Goal: Task Accomplishment & Management: Use online tool/utility

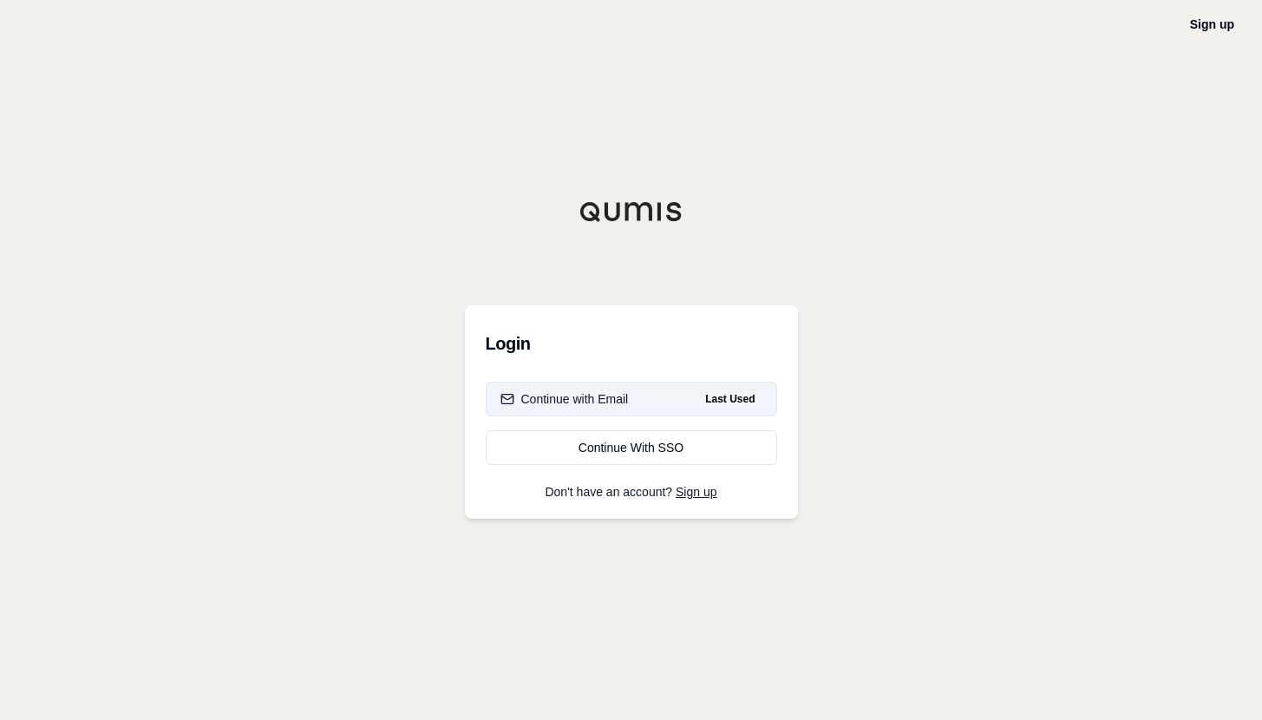
click at [693, 403] on button "Continue with Email Last Used" at bounding box center [631, 399] width 291 height 35
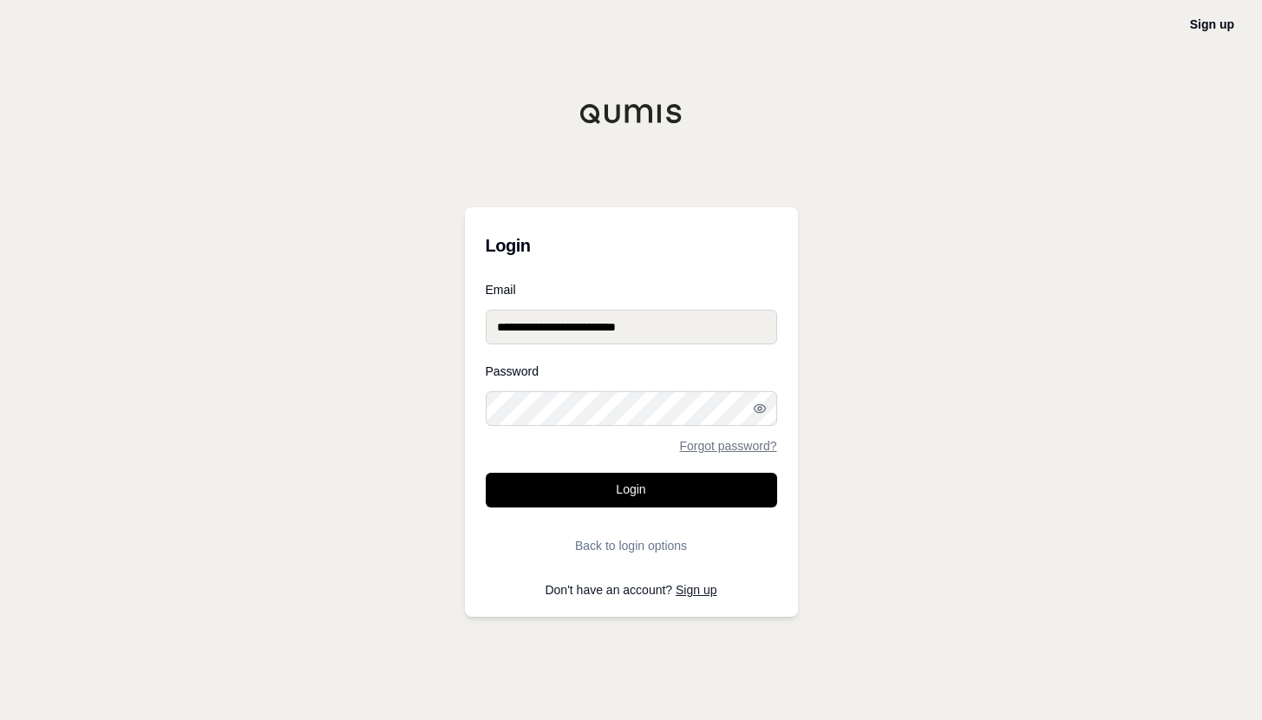
type input "**********"
click at [631, 490] on button "Login" at bounding box center [631, 490] width 291 height 35
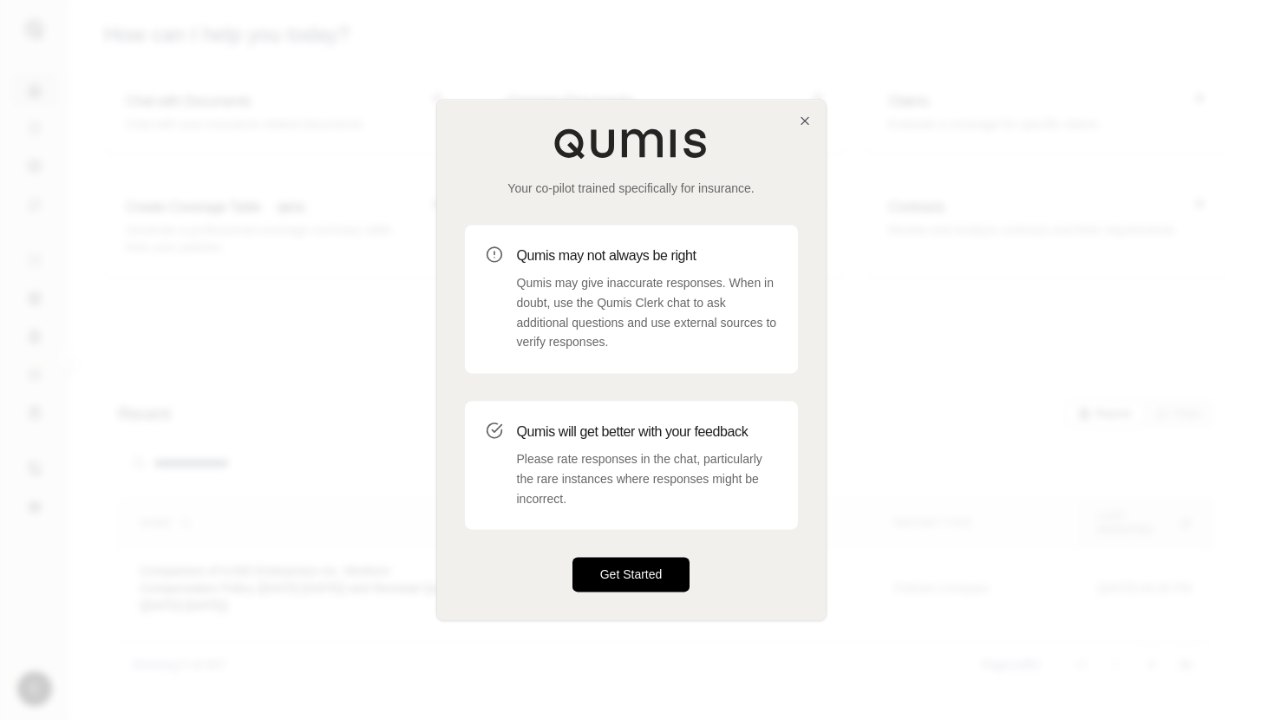
click at [667, 577] on button "Get Started" at bounding box center [631, 575] width 118 height 35
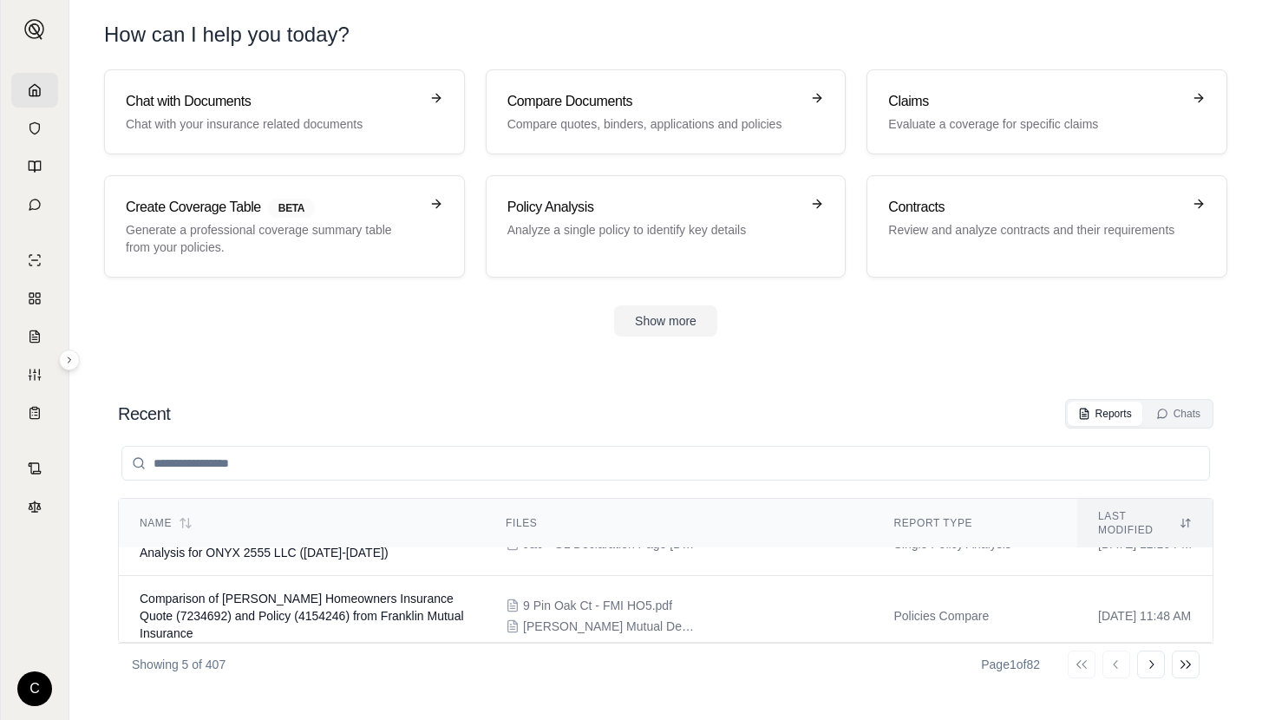
click at [1112, 416] on div "Reports" at bounding box center [1105, 414] width 54 height 14
click at [1160, 664] on button "Go to next page" at bounding box center [1151, 664] width 28 height 28
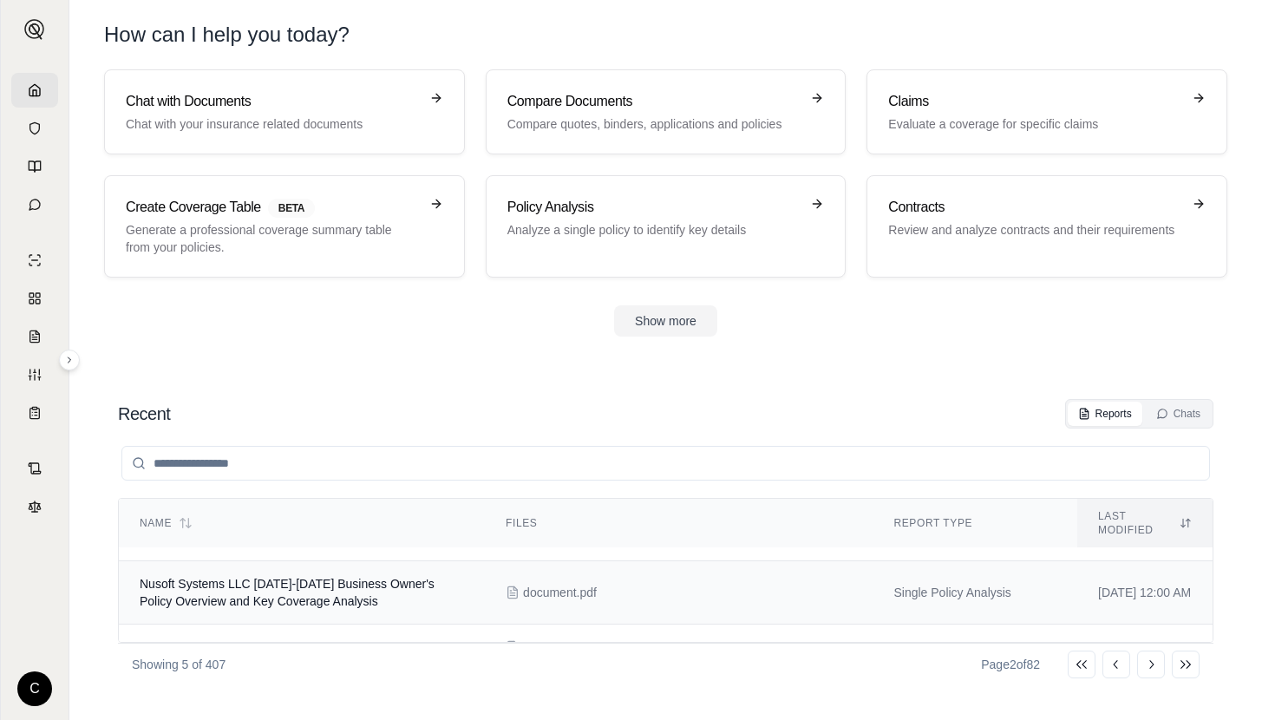
scroll to position [194, 0]
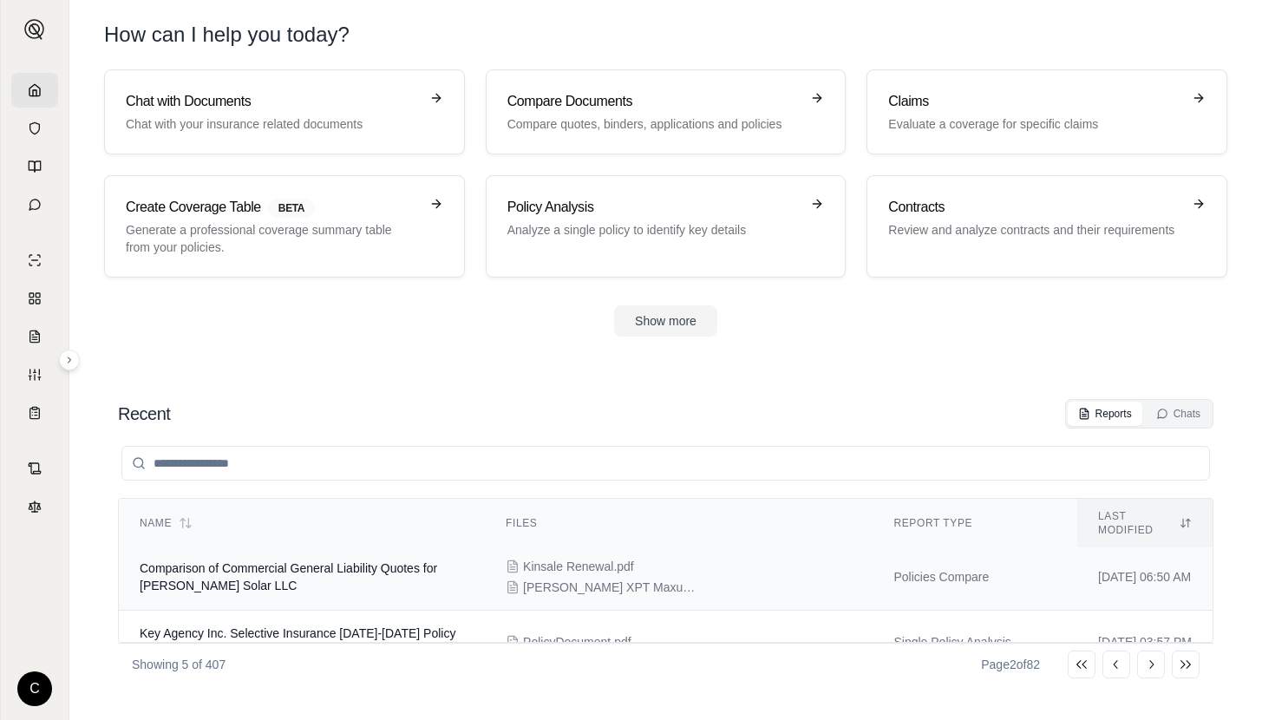
click at [410, 563] on td "Comparison of Commercial General Liability Quotes for Maier Solar LLC" at bounding box center [302, 577] width 366 height 67
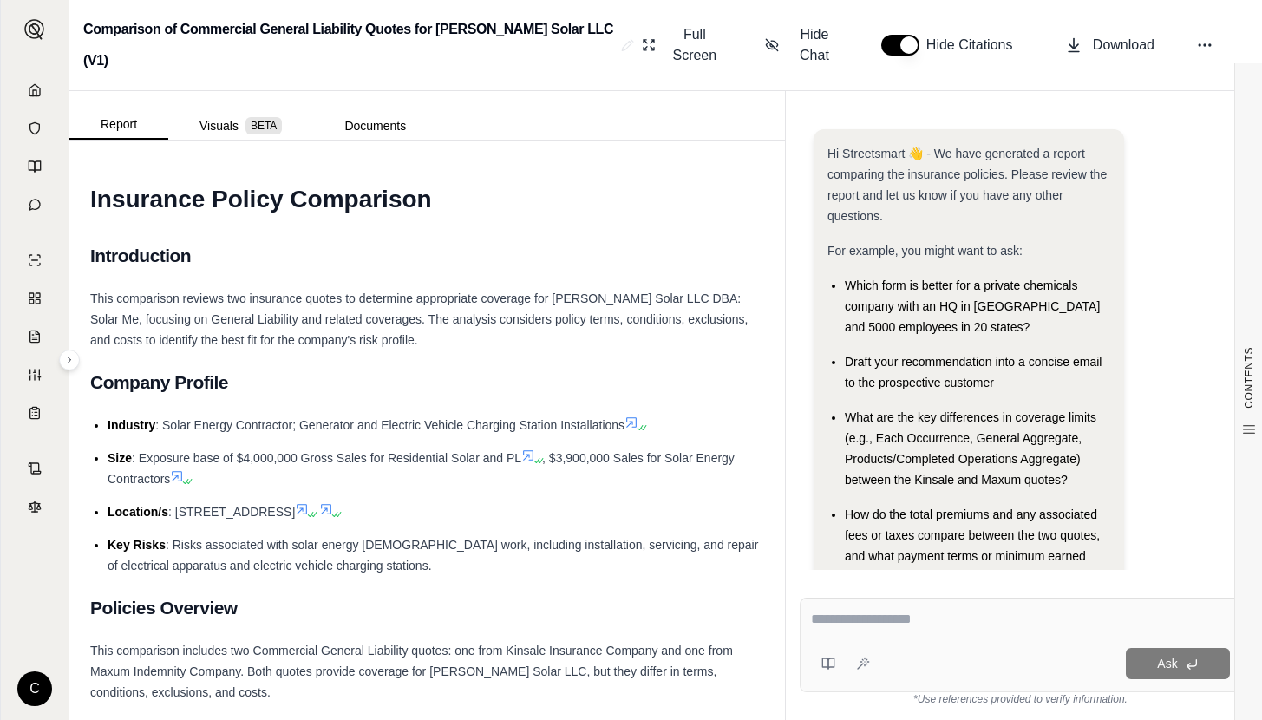
scroll to position [45, 0]
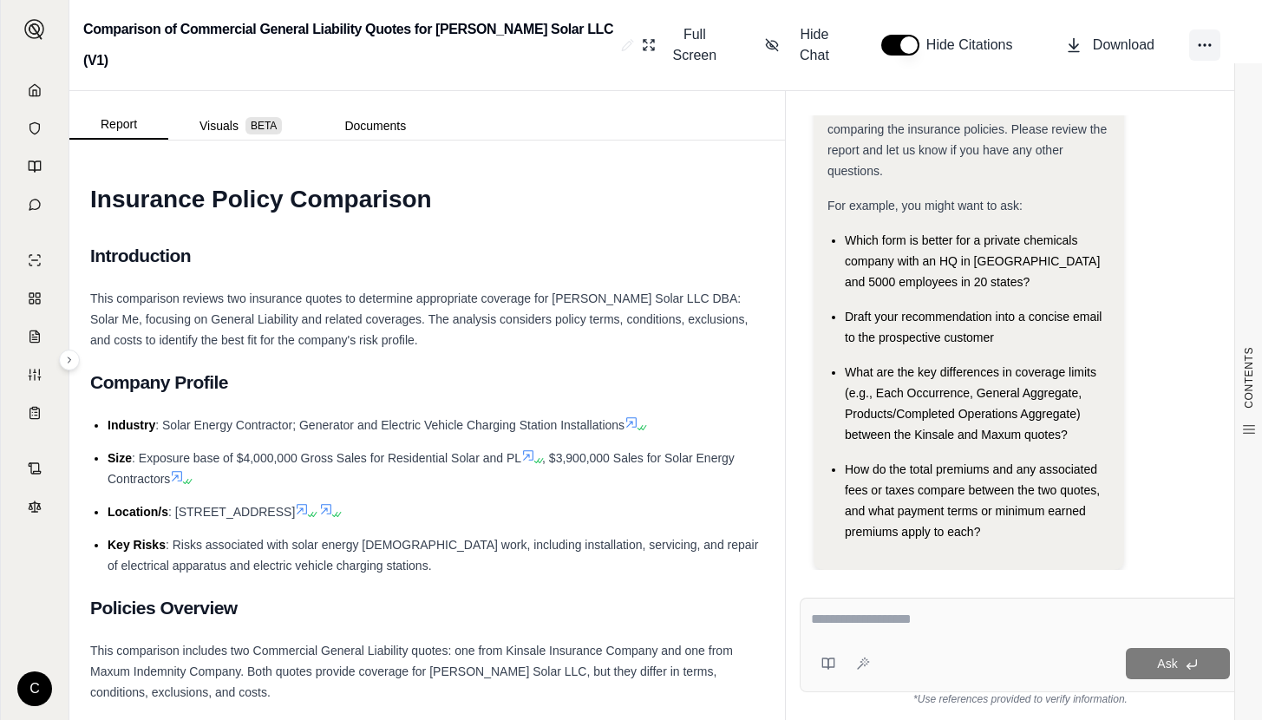
click at [1198, 36] on icon at bounding box center [1204, 44] width 17 height 17
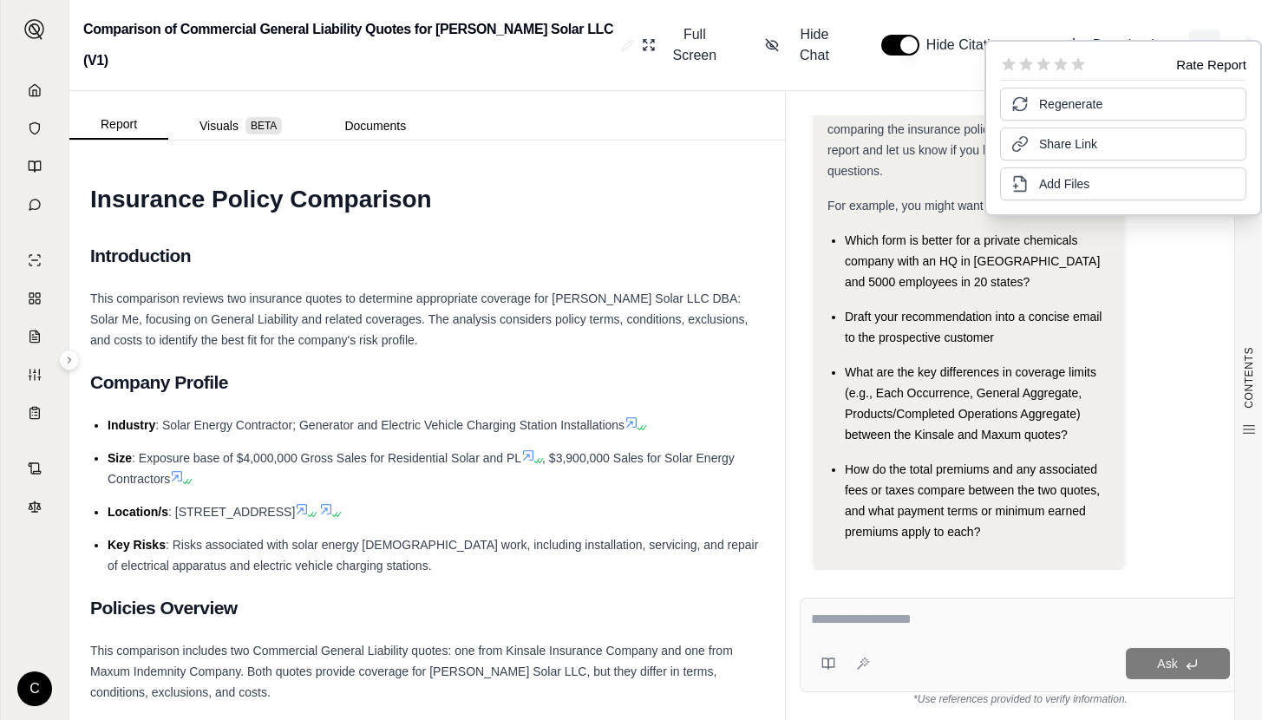
click at [1198, 36] on icon at bounding box center [1204, 44] width 17 height 17
click at [360, 112] on button "Documents" at bounding box center [375, 126] width 124 height 28
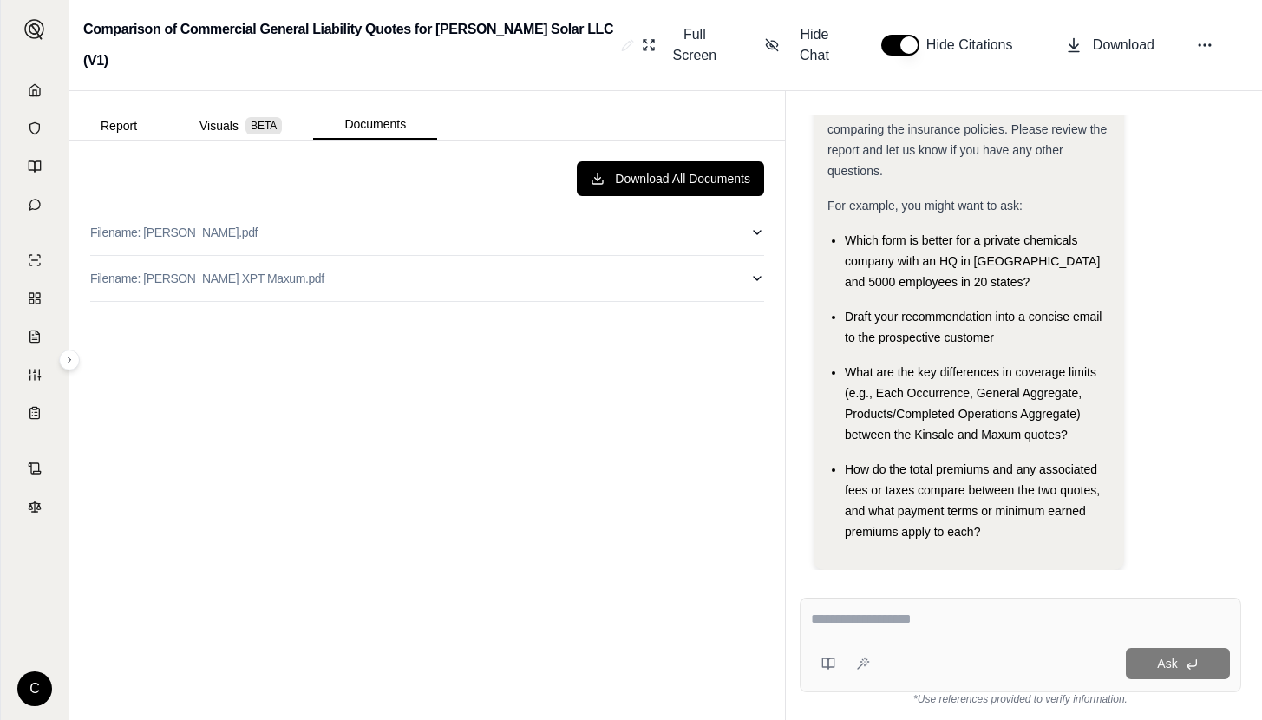
click at [1224, 29] on div "Full Screen Hide Chat Hide Citations Download" at bounding box center [941, 45] width 613 height 56
click at [1206, 36] on icon at bounding box center [1204, 44] width 17 height 17
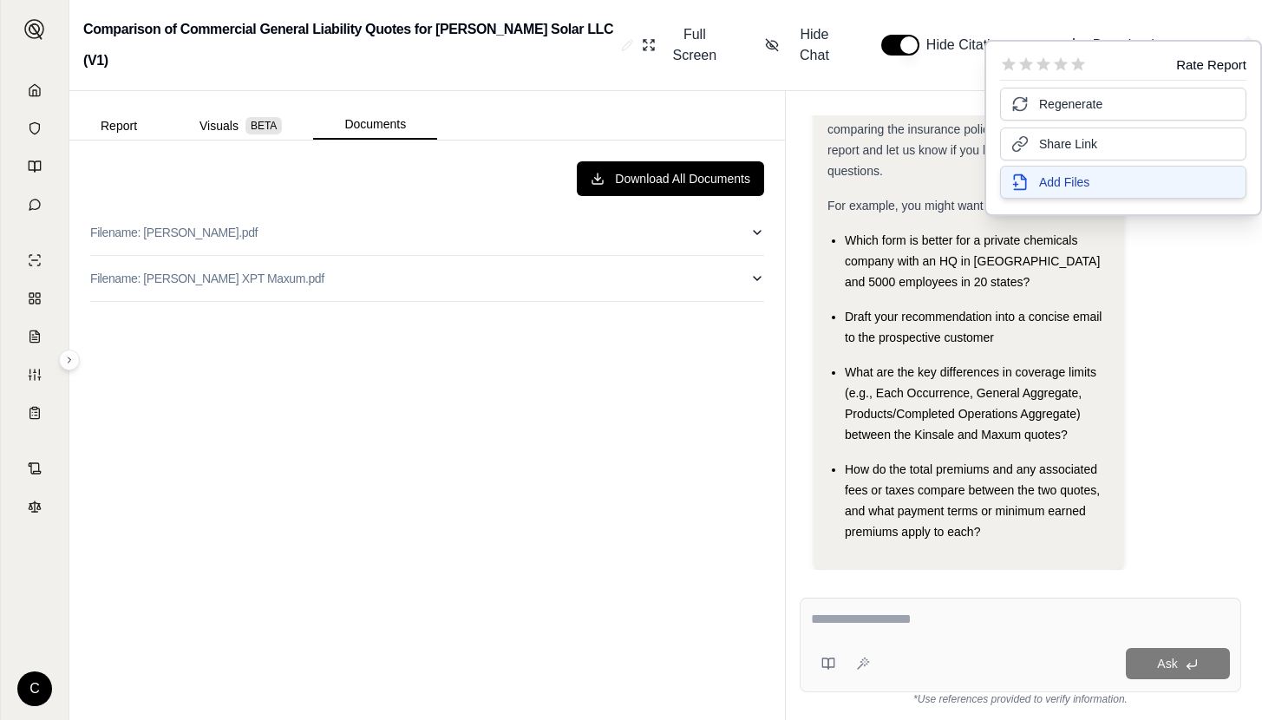
click at [1062, 191] on button "Add Files" at bounding box center [1123, 182] width 246 height 33
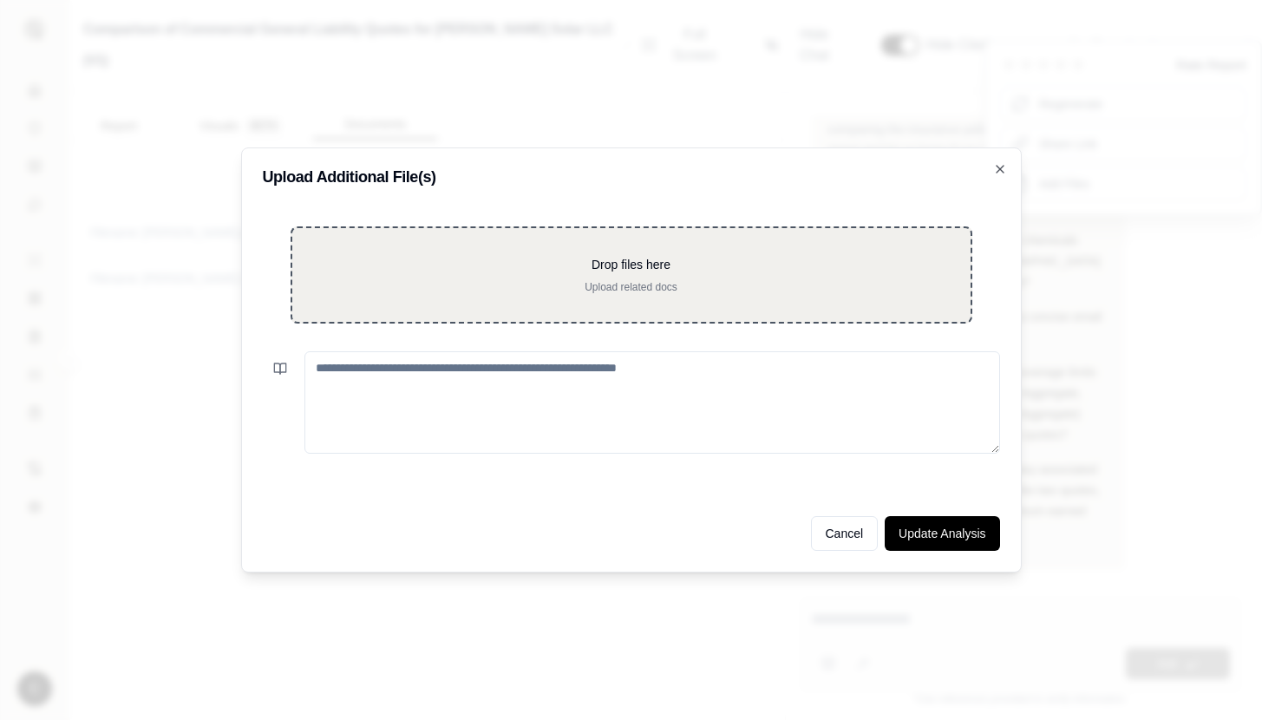
click at [711, 309] on div "Drop files here Upload related docs" at bounding box center [632, 274] width 682 height 97
type input "**********"
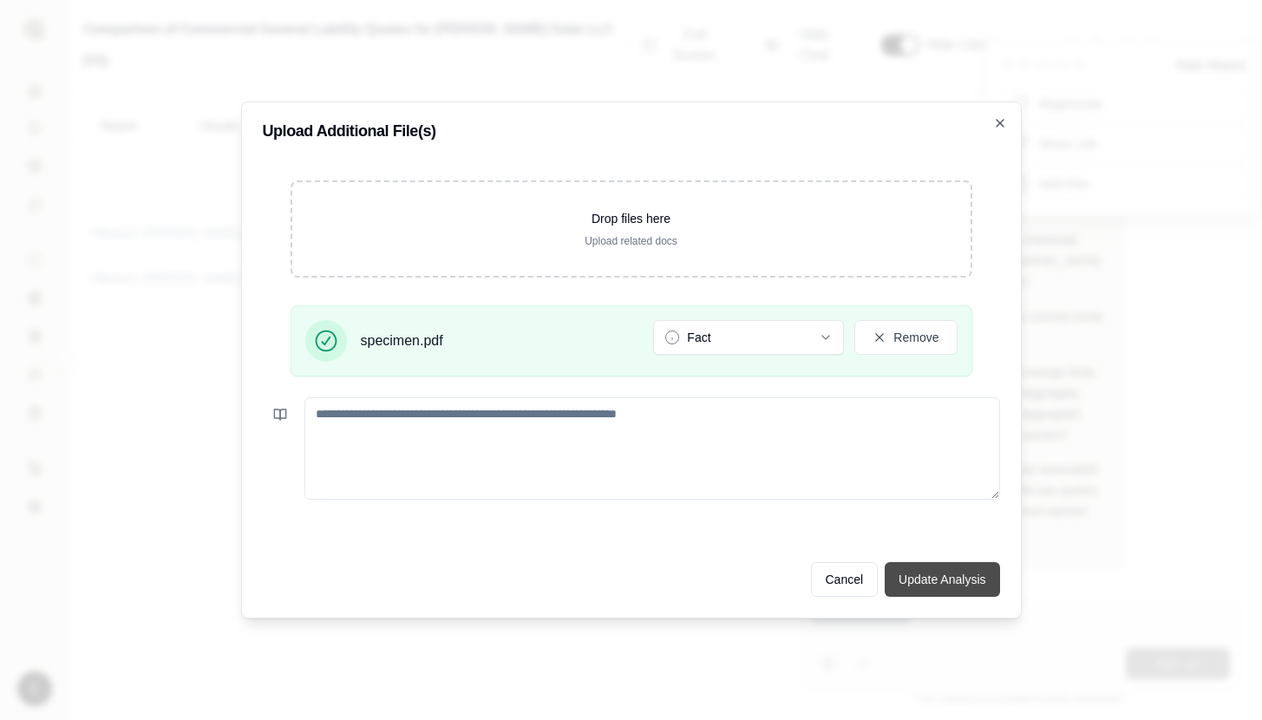
click at [948, 577] on button "Update Analysis" at bounding box center [942, 579] width 114 height 35
click at [747, 348] on button "Fact" at bounding box center [748, 337] width 191 height 35
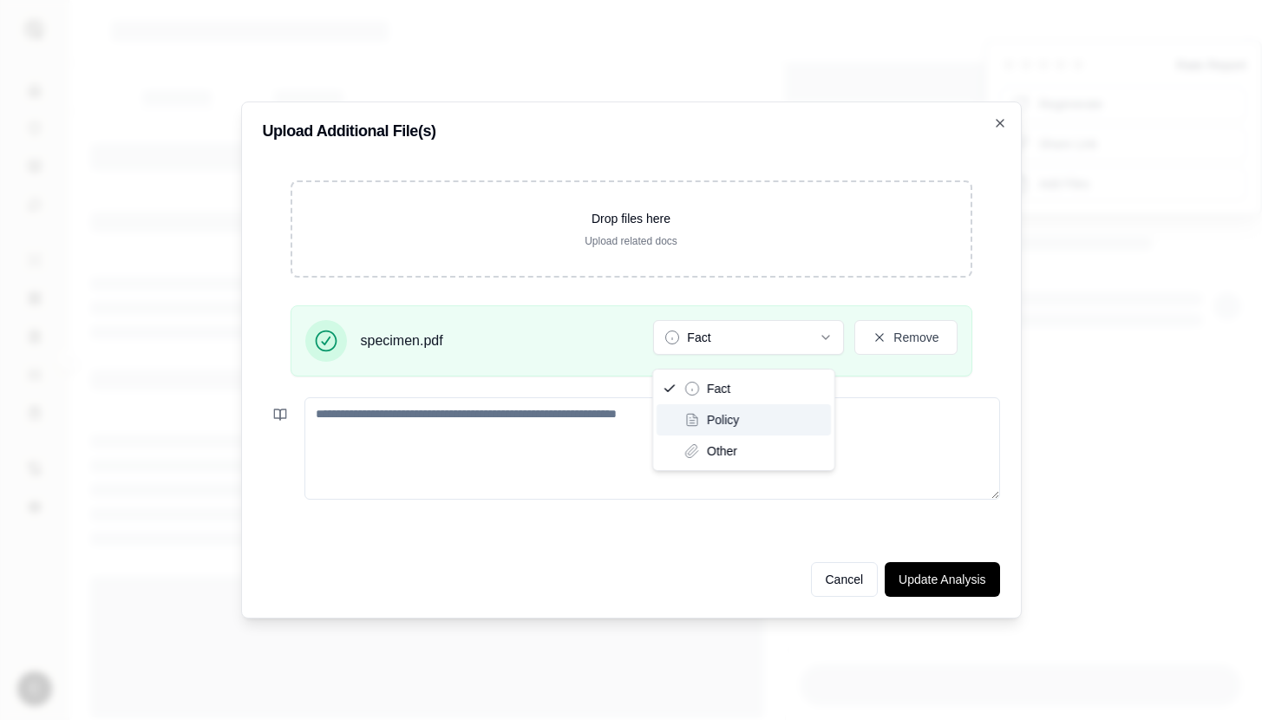
click at [742, 407] on div "Policy" at bounding box center [744, 419] width 174 height 31
click at [934, 510] on div "Drop files here Upload related docs specimen.pdf Fact Remove" at bounding box center [631, 344] width 737 height 382
click at [957, 588] on button "Update Analysis" at bounding box center [942, 579] width 114 height 35
click at [952, 566] on button "Update Analysis" at bounding box center [942, 579] width 114 height 35
click at [951, 575] on button "Update Analysis" at bounding box center [942, 579] width 114 height 35
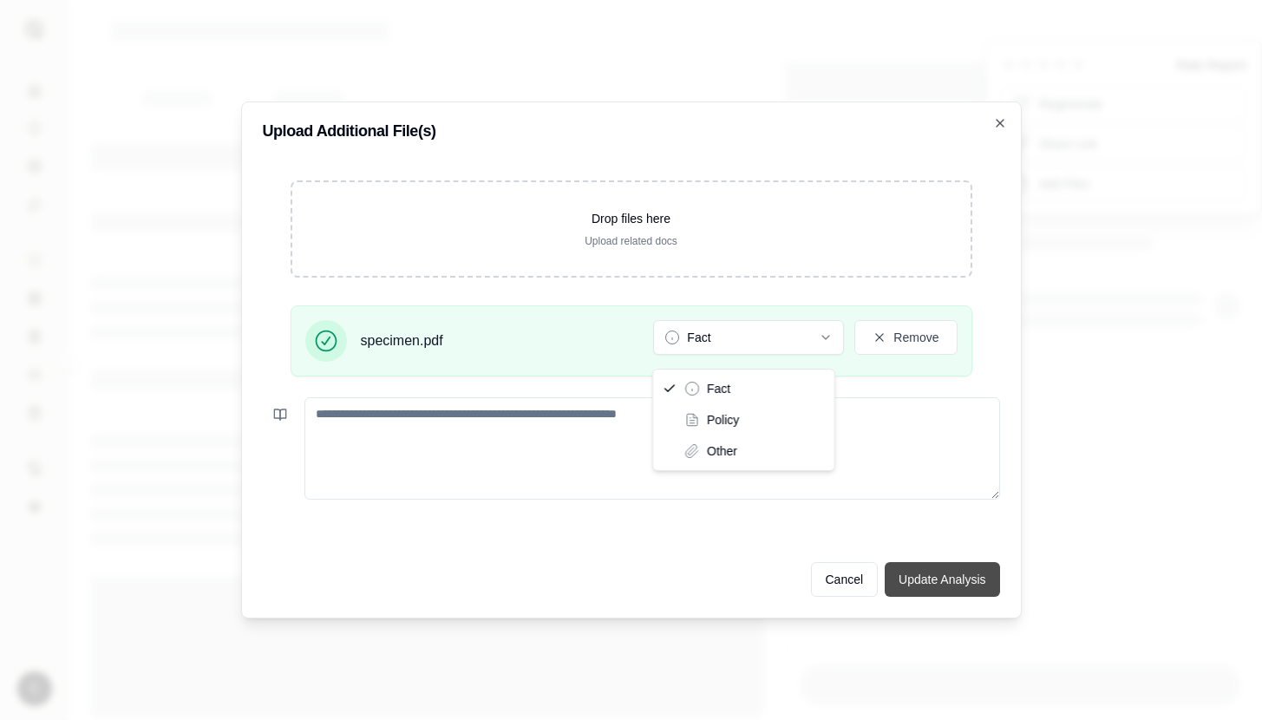
click at [951, 575] on button "Update Analysis" at bounding box center [942, 579] width 114 height 35
click at [947, 480] on textarea at bounding box center [652, 448] width 696 height 102
click at [733, 382] on div "Fact" at bounding box center [744, 388] width 174 height 31
click at [769, 424] on div "Policy" at bounding box center [744, 419] width 174 height 31
click at [874, 457] on textarea at bounding box center [652, 448] width 696 height 102
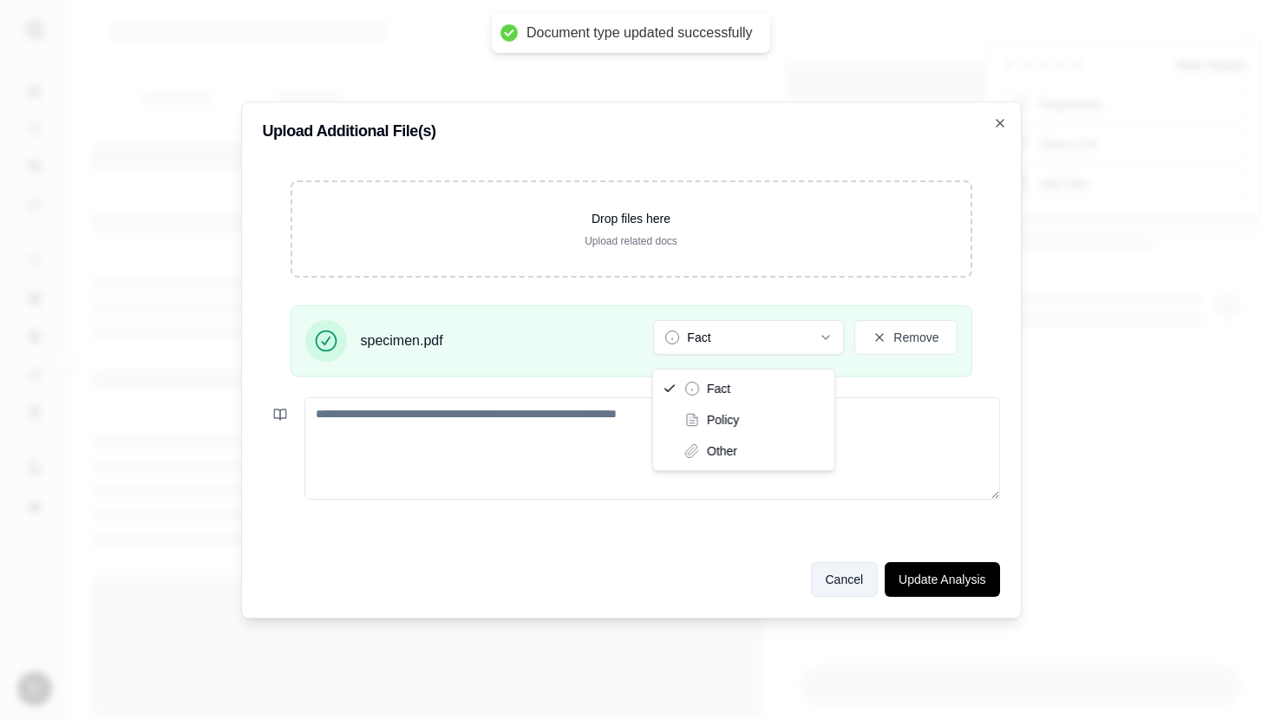
click at [866, 588] on button "Cancel" at bounding box center [845, 579] width 68 height 35
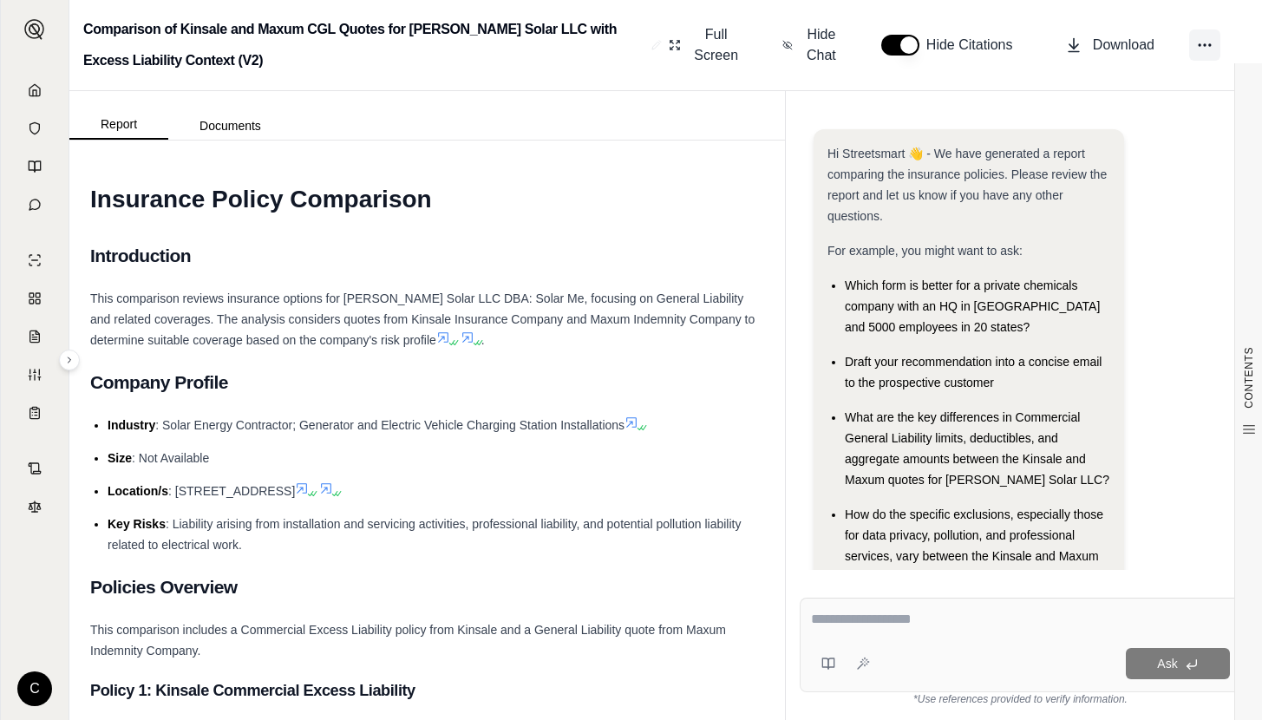
click at [1202, 40] on icon at bounding box center [1204, 44] width 17 height 17
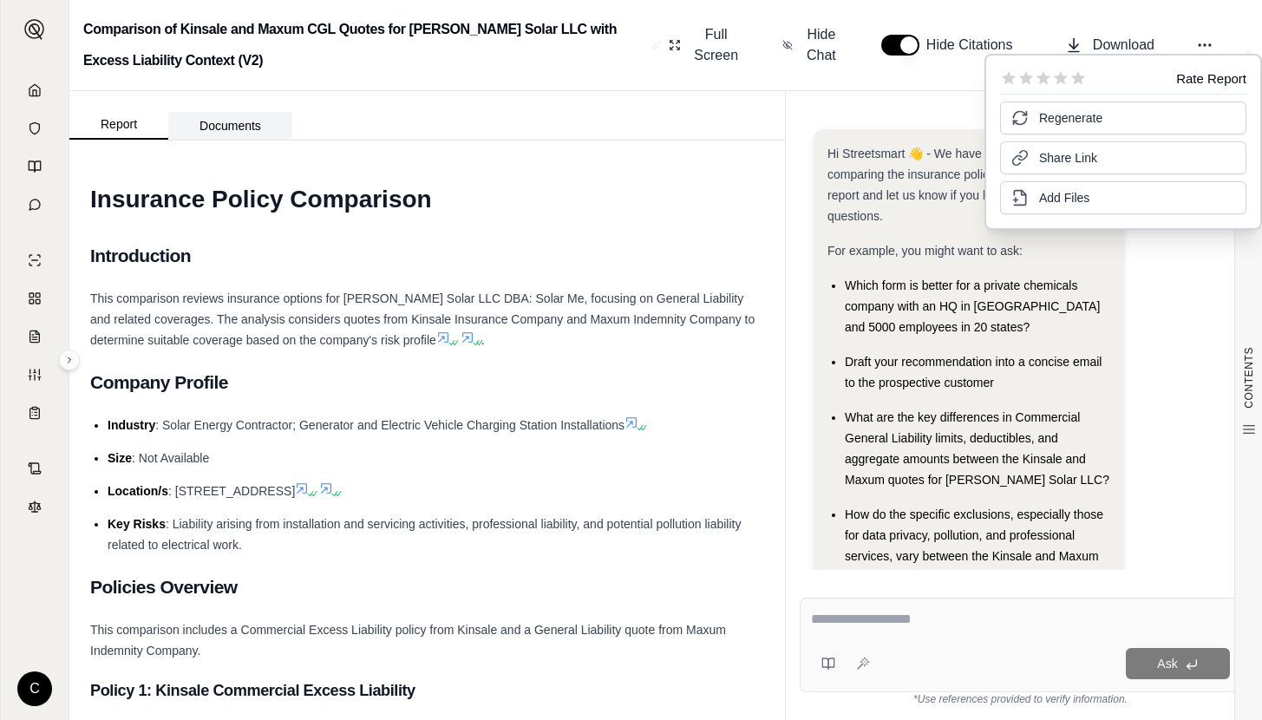
click at [261, 119] on button "Documents" at bounding box center [230, 126] width 124 height 28
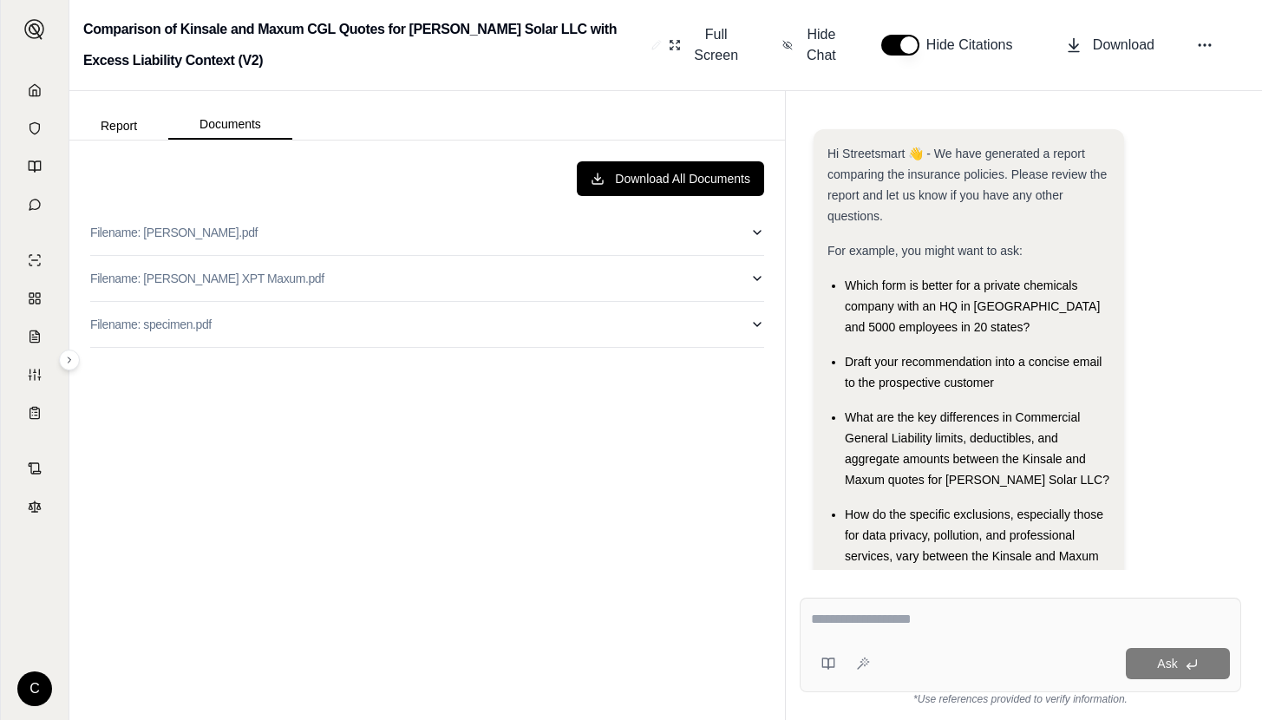
click at [979, 611] on textarea at bounding box center [1020, 619] width 419 height 21
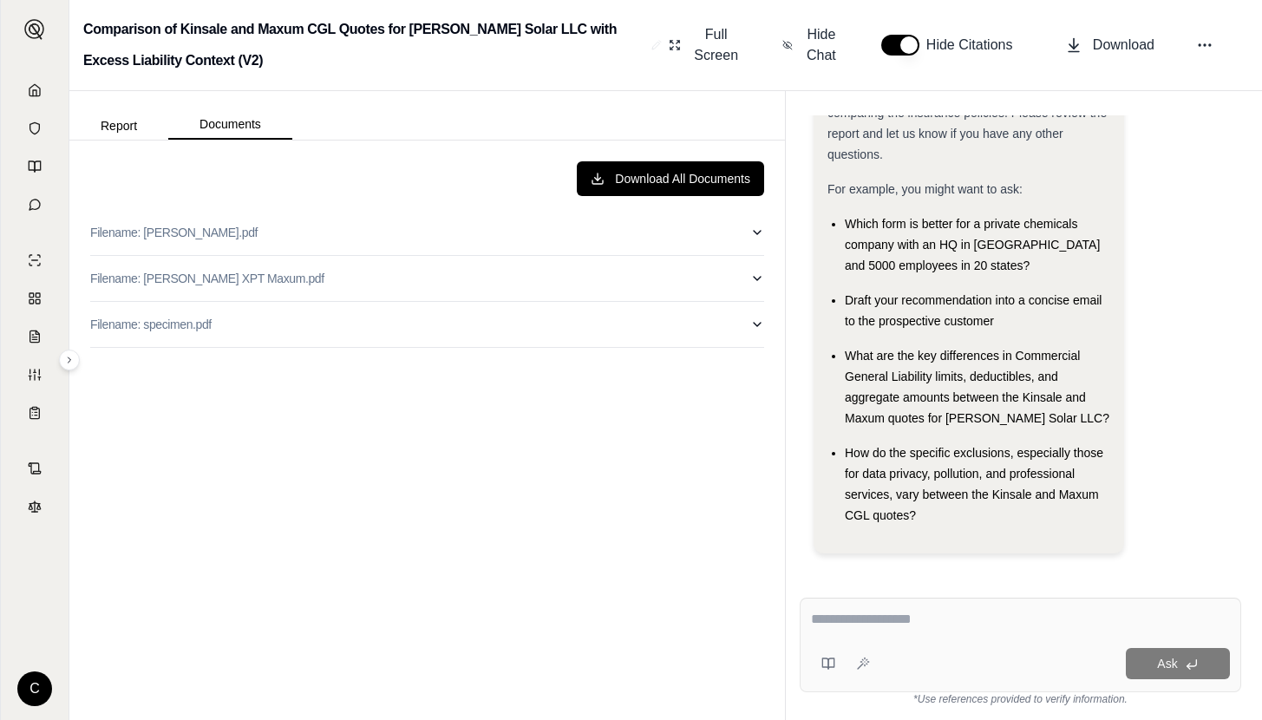
scroll to position [62, 0]
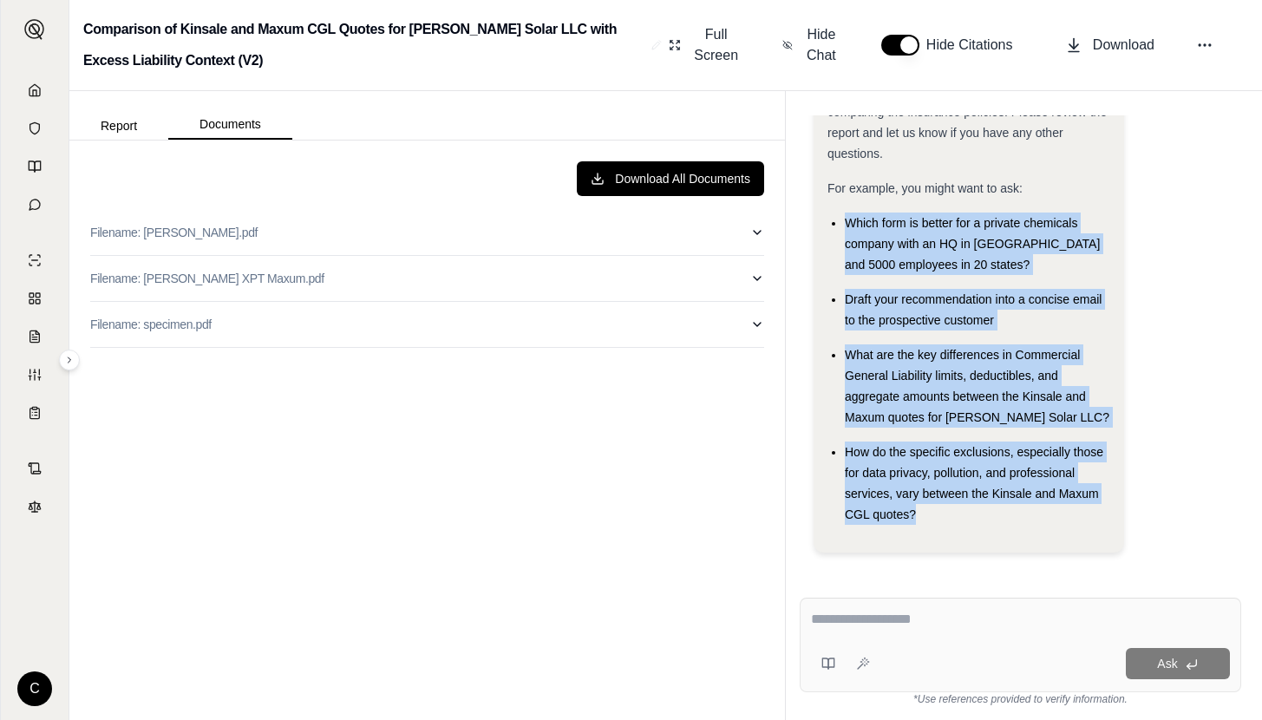
drag, startPoint x: 927, startPoint y: 519, endPoint x: 833, endPoint y: 199, distance: 333.4
click at [833, 199] on div "Hi Streetsmart 👋 - We have generated a report comparing the insurance policies.…" at bounding box center [968, 303] width 283 height 444
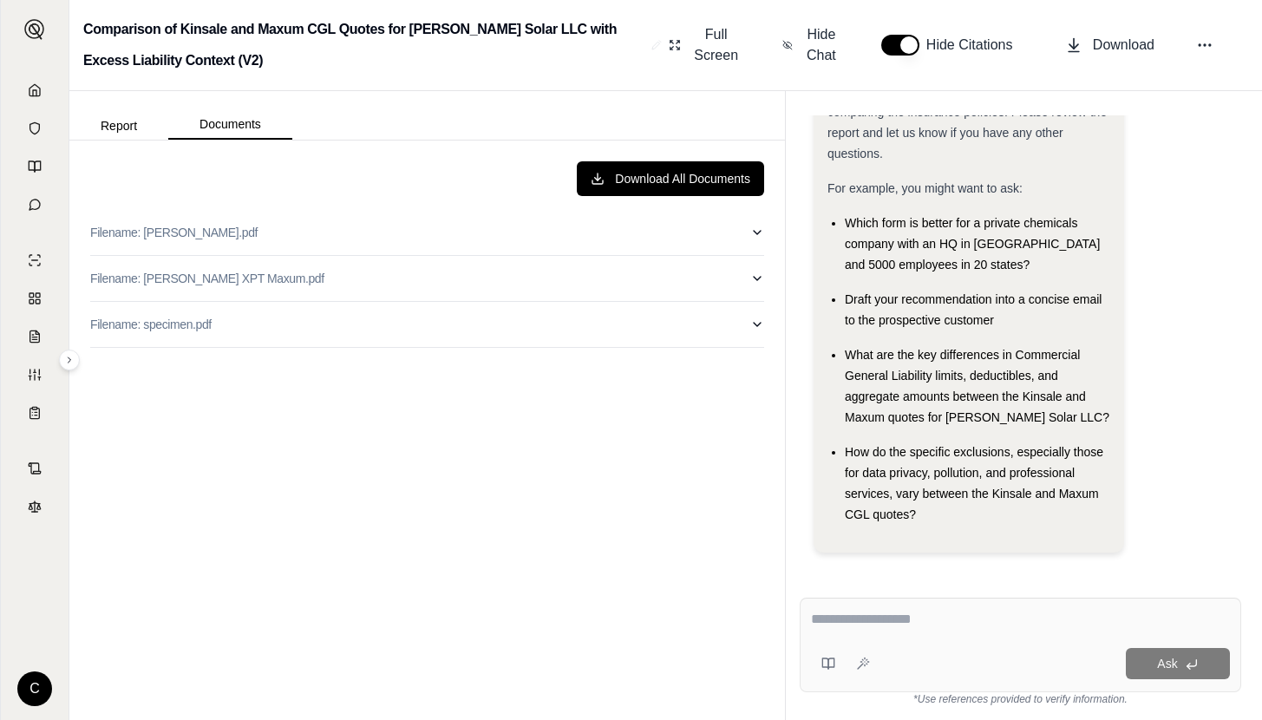
click at [905, 499] on span "How do the specific exclusions, especially those for data privacy, pollution, a…" at bounding box center [974, 483] width 258 height 76
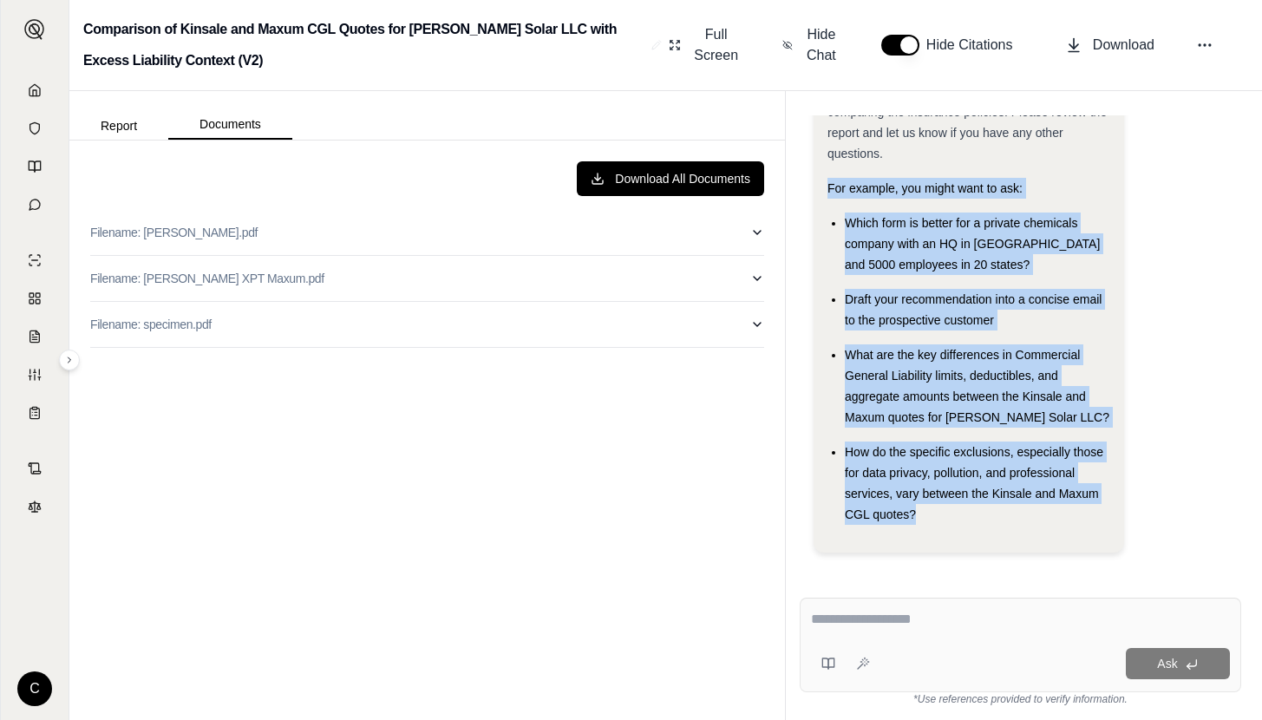
drag, startPoint x: 915, startPoint y: 512, endPoint x: 794, endPoint y: 257, distance: 282.4
click at [794, 257] on div "Hi Streetsmart 👋 - We have generated a report comparing the insurance policies.…" at bounding box center [1020, 342] width 469 height 482
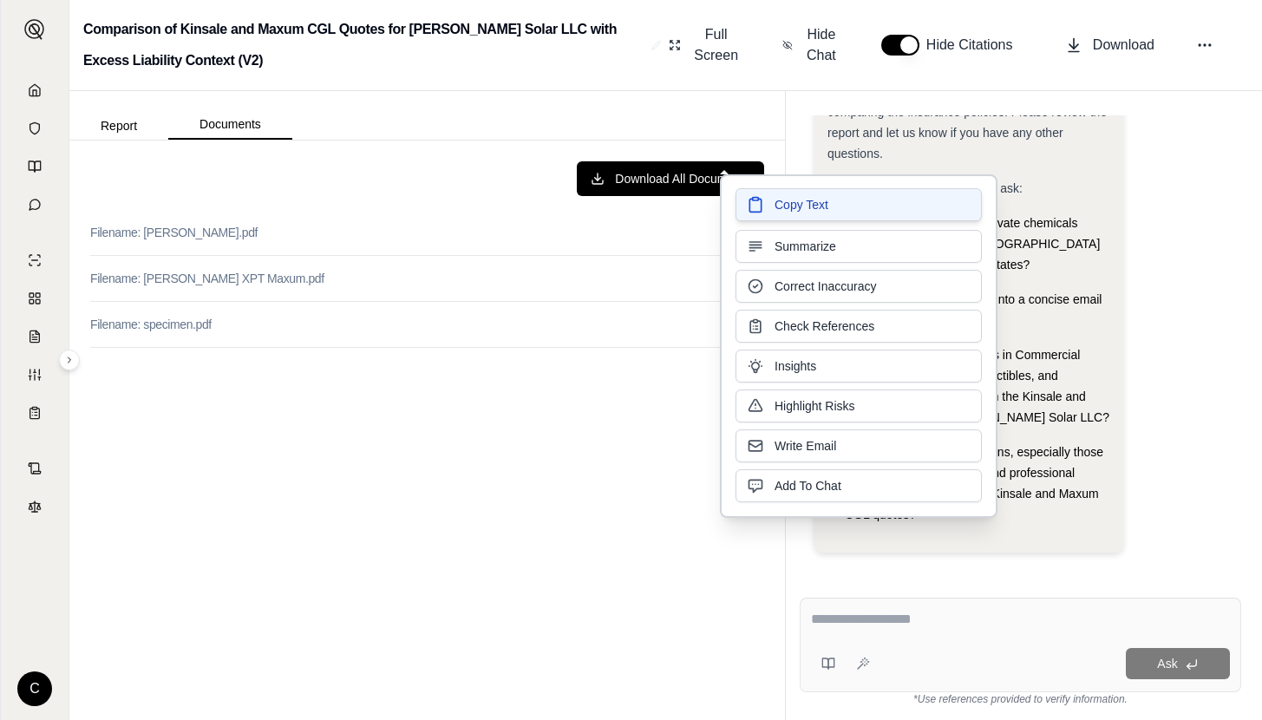
click at [827, 204] on span "Copy Text" at bounding box center [801, 204] width 54 height 17
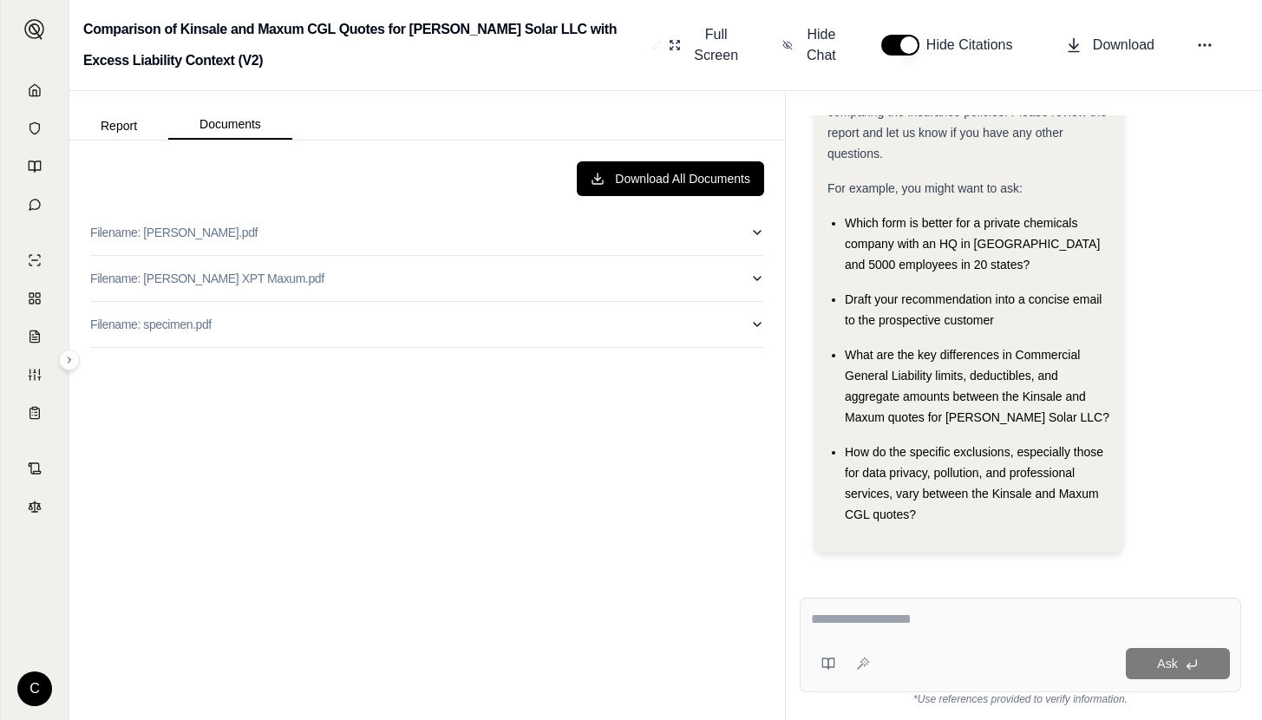
click at [886, 612] on textarea at bounding box center [1020, 619] width 419 height 21
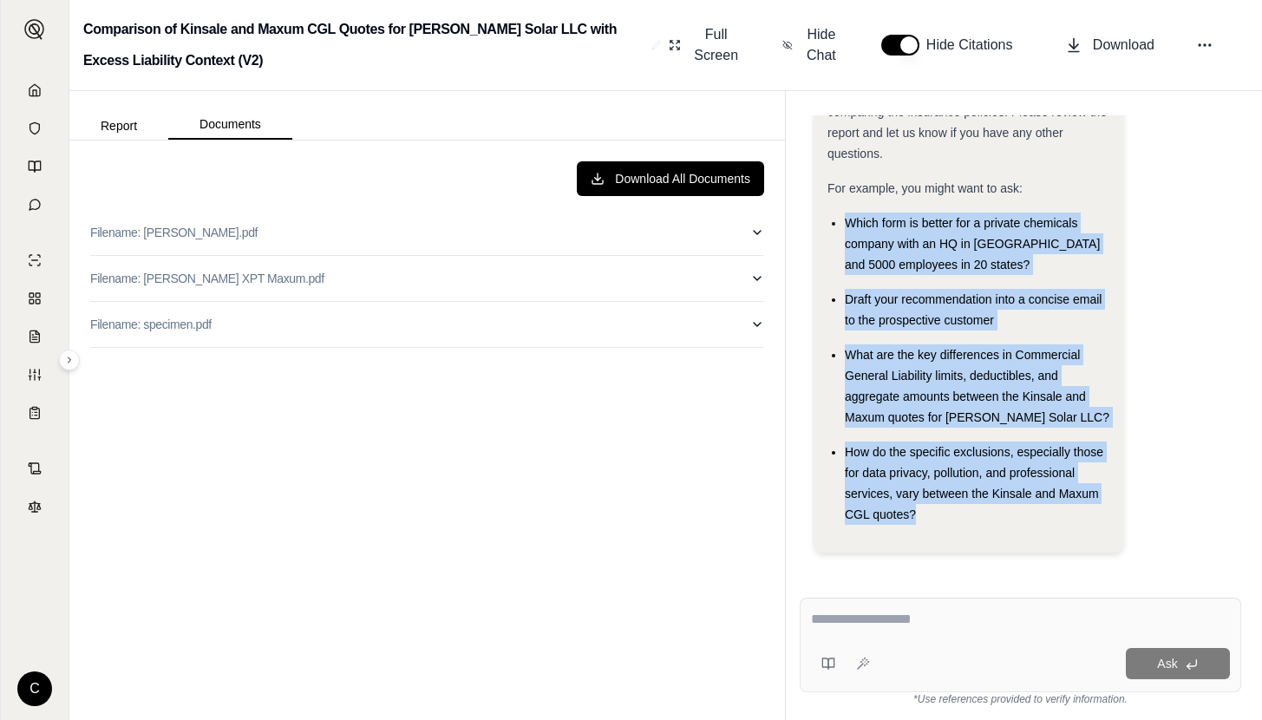
drag, startPoint x: 928, startPoint y: 511, endPoint x: 828, endPoint y: 226, distance: 301.4
click at [828, 226] on ul "Which form is better for a private chemicals company with an HQ in [GEOGRAPHIC_…" at bounding box center [968, 368] width 283 height 312
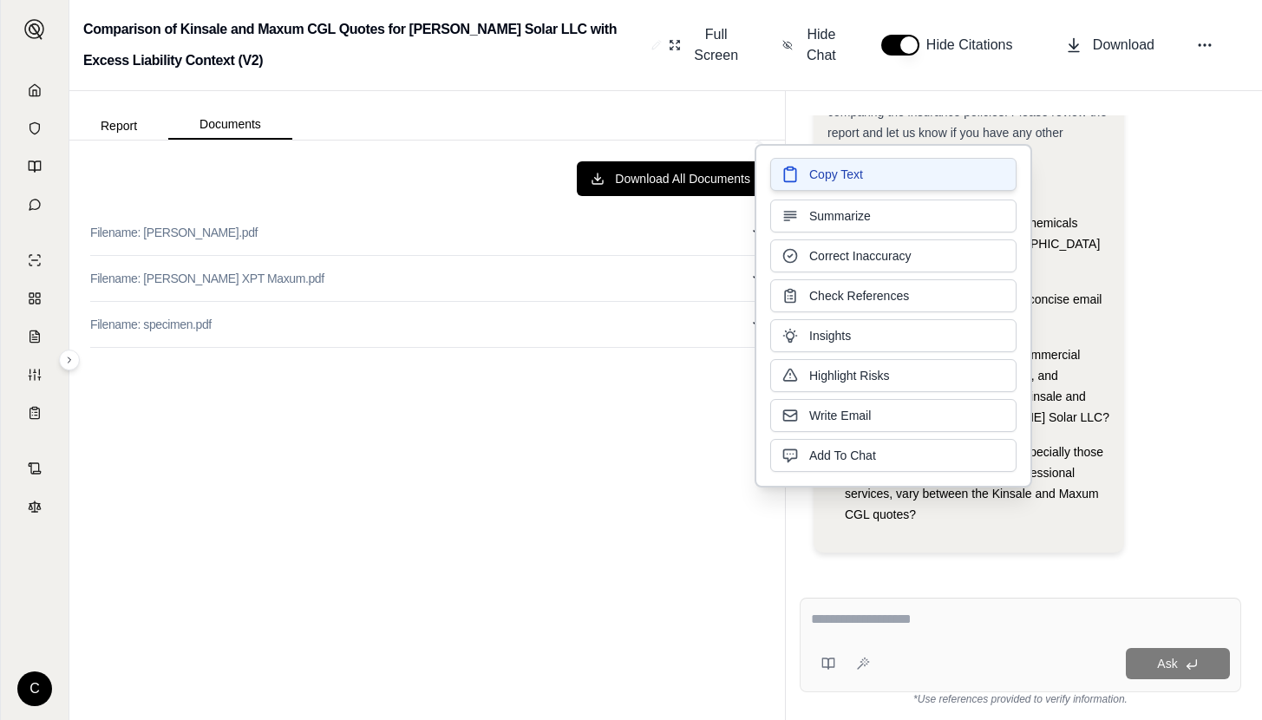
click at [840, 168] on span "Copy Text" at bounding box center [836, 174] width 54 height 17
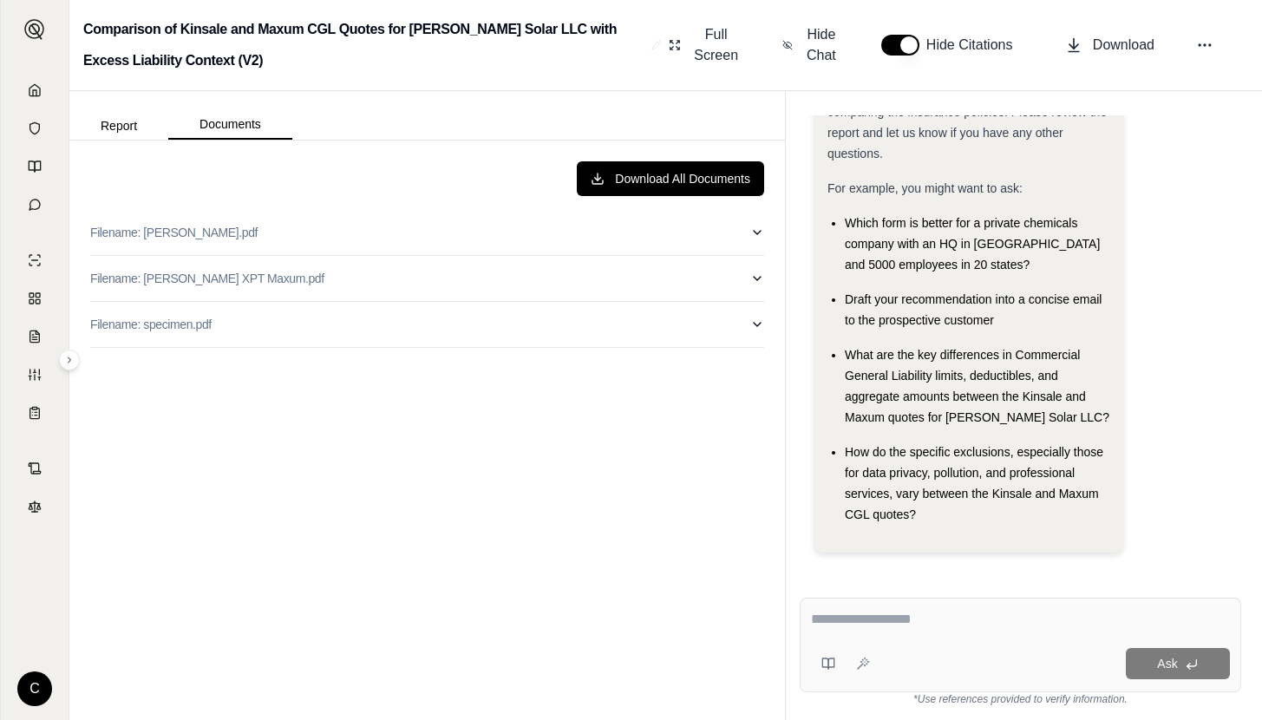
click at [854, 611] on textarea at bounding box center [1020, 619] width 419 height 21
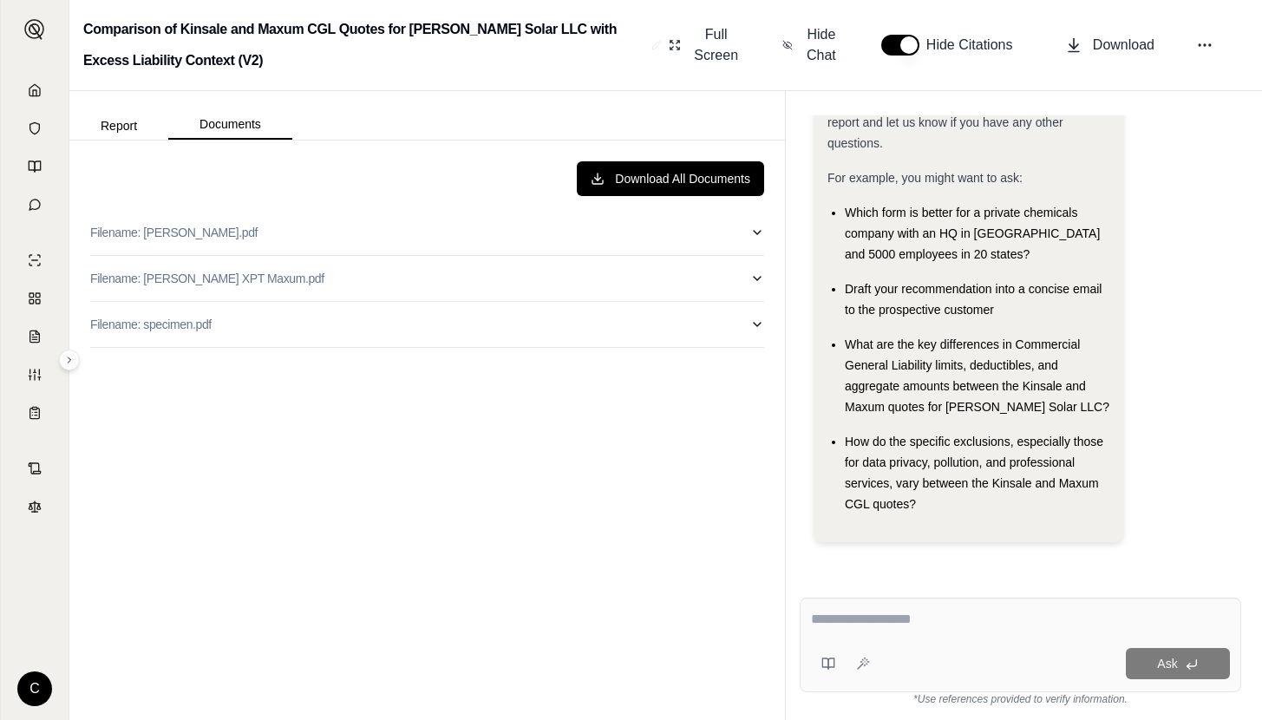
scroll to position [73, 0]
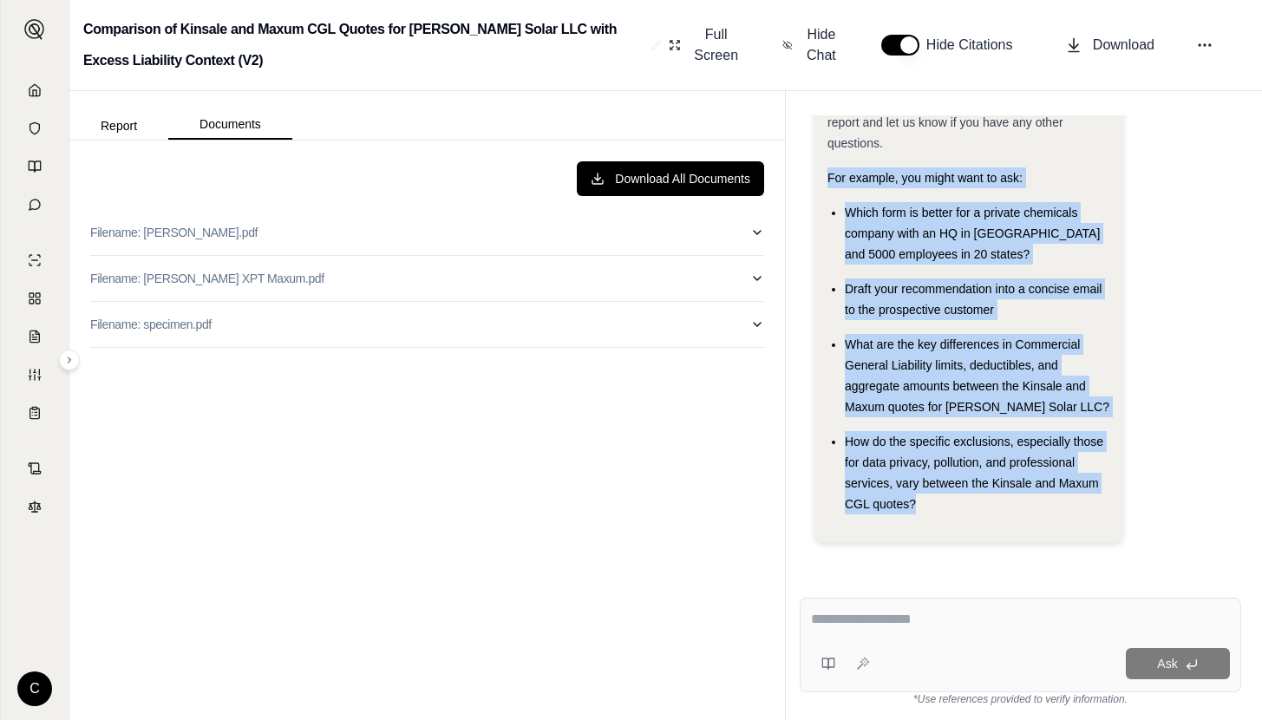
drag, startPoint x: 929, startPoint y: 503, endPoint x: 818, endPoint y: 180, distance: 341.2
click at [818, 180] on div "Hi Streetsmart 👋 - We have generated a report comparing the insurance policies.…" at bounding box center [968, 299] width 310 height 486
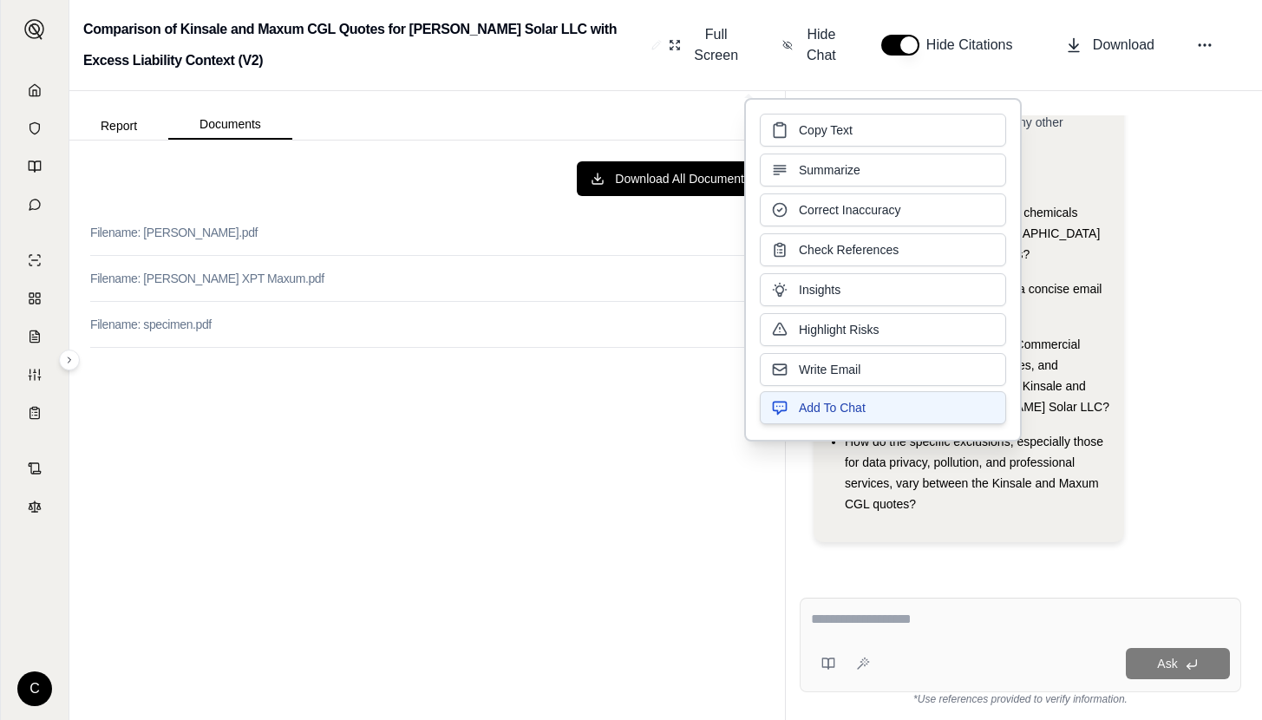
click at [885, 402] on button "Add To Chat" at bounding box center [883, 407] width 246 height 33
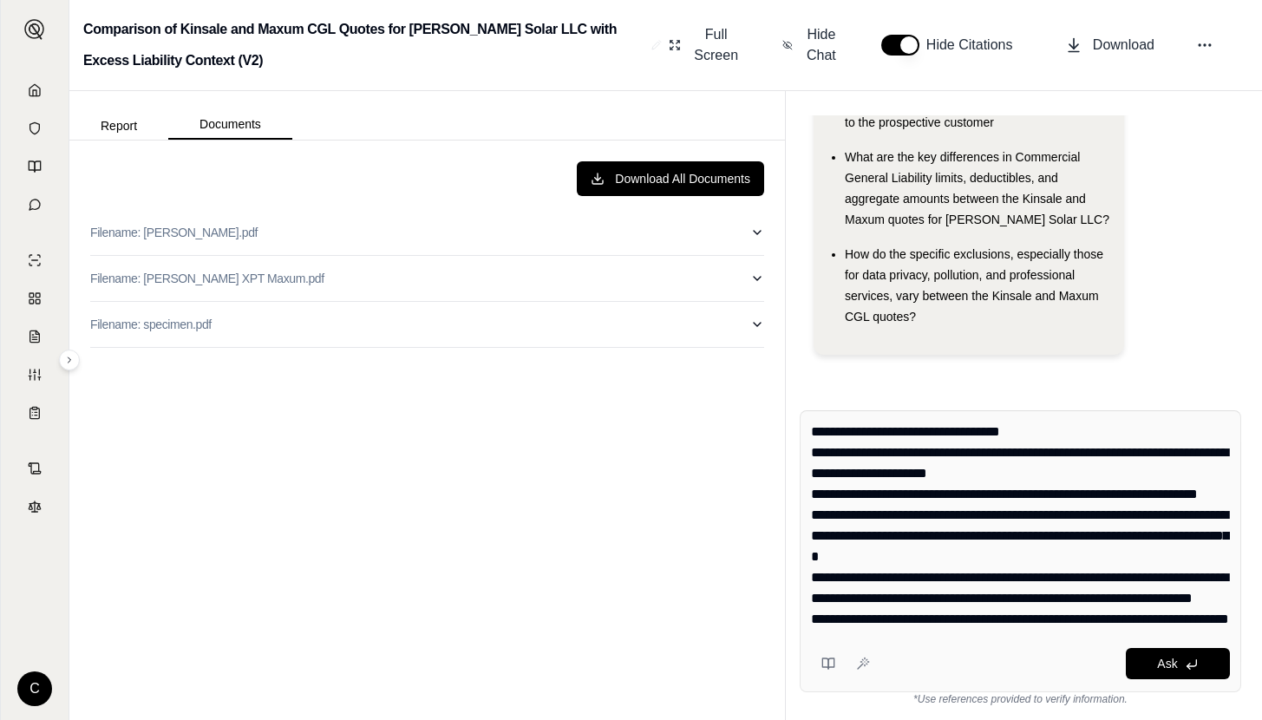
scroll to position [0, 0]
drag, startPoint x: 996, startPoint y: 474, endPoint x: 969, endPoint y: 453, distance: 34.5
click at [969, 453] on textarea "**********" at bounding box center [1020, 525] width 419 height 208
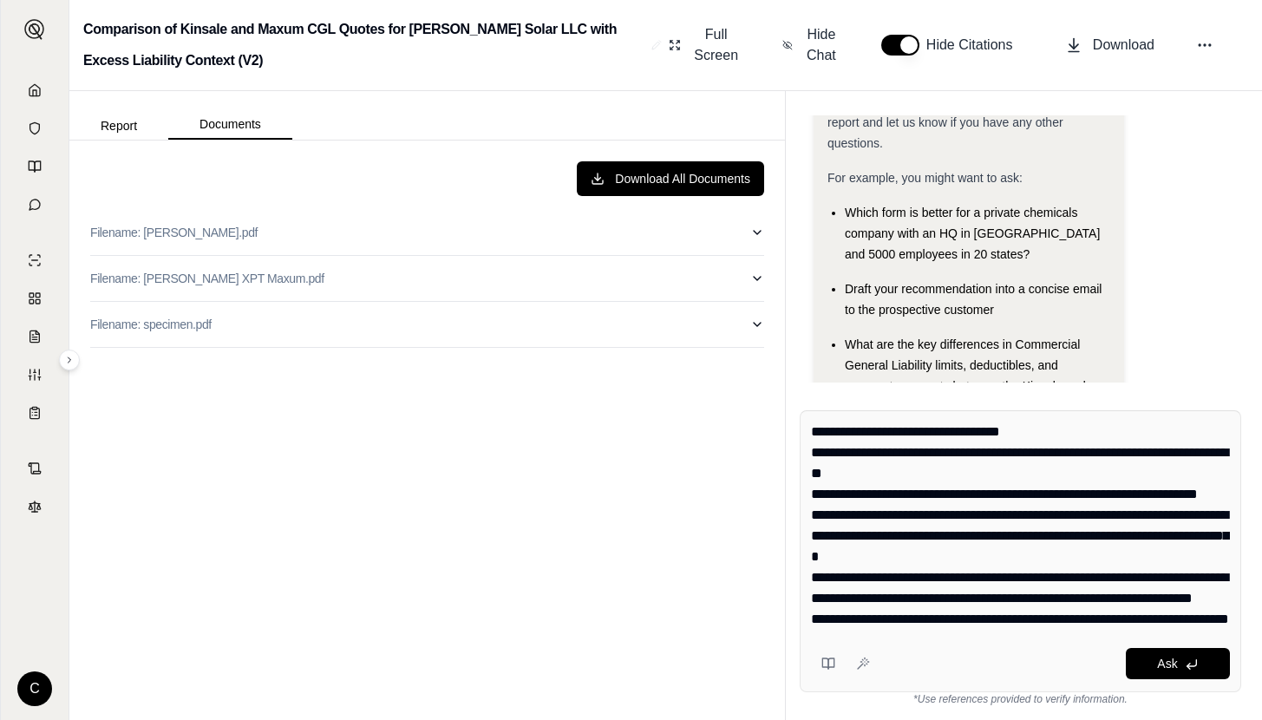
scroll to position [83, 0]
drag, startPoint x: 949, startPoint y: 596, endPoint x: 811, endPoint y: 581, distance: 138.7
click at [811, 581] on textarea "**********" at bounding box center [1020, 525] width 419 height 208
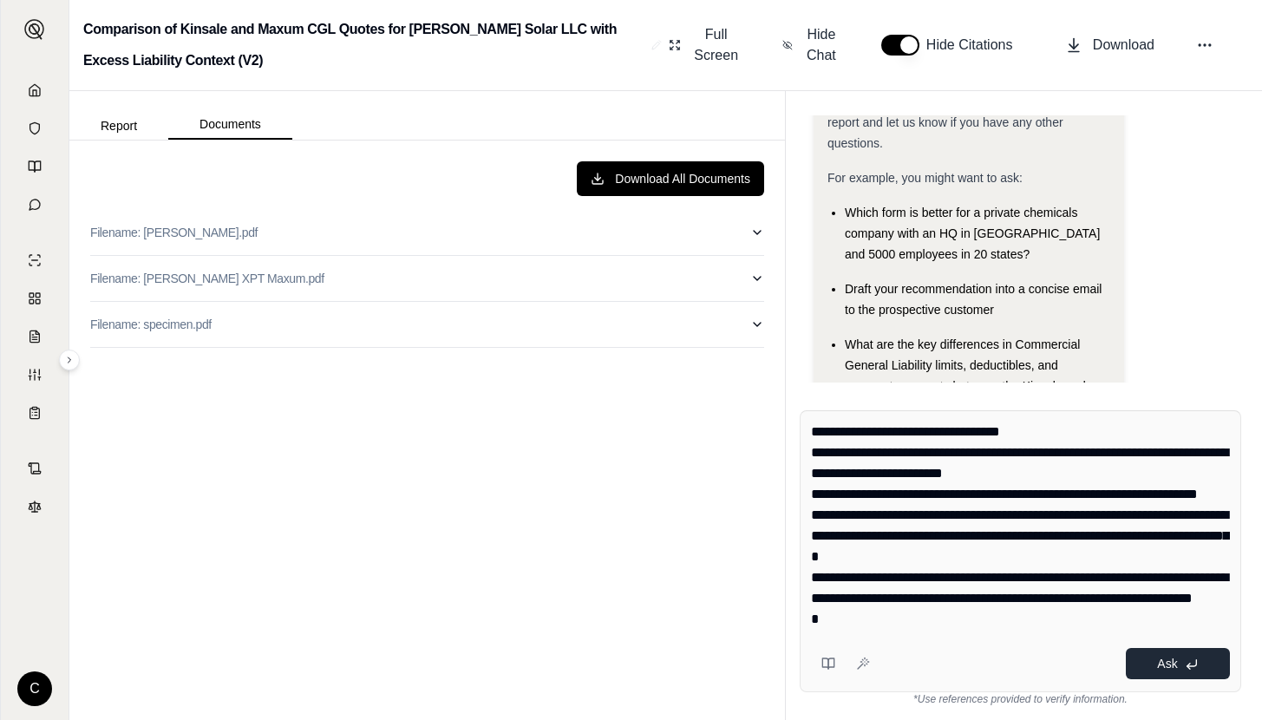
type textarea "**********"
click at [1190, 671] on icon at bounding box center [1192, 664] width 14 height 14
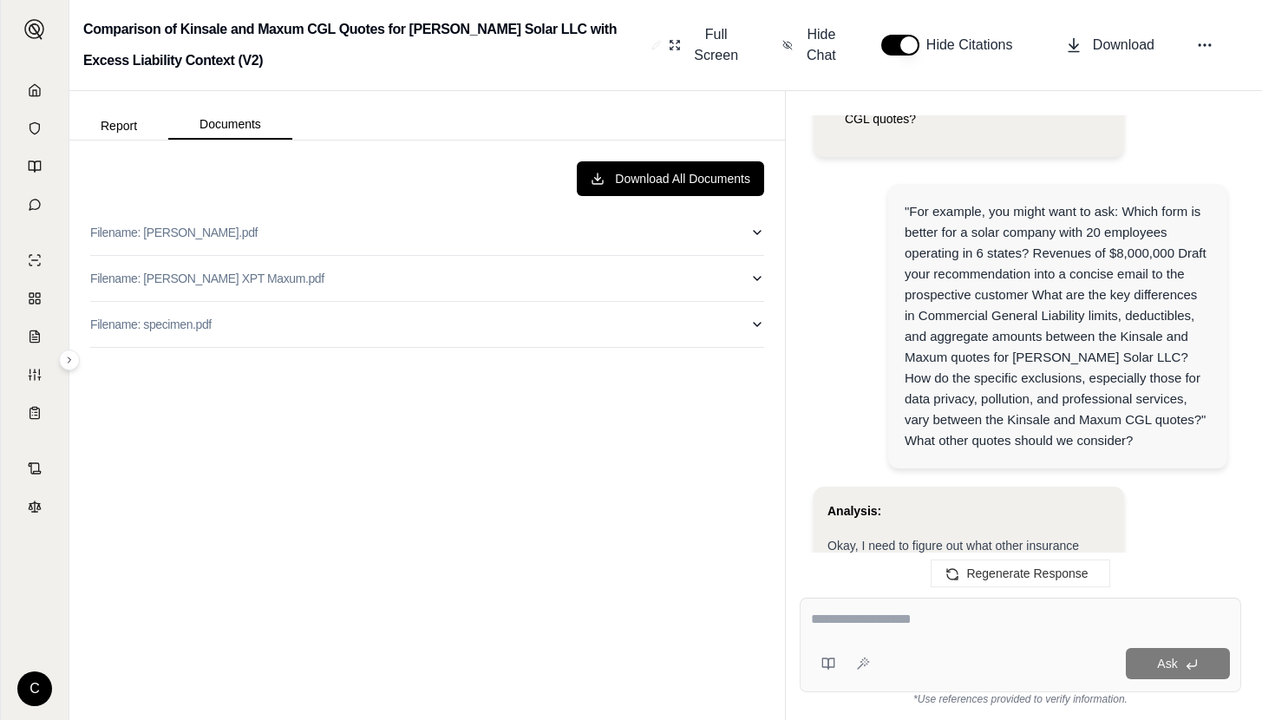
scroll to position [459, 0]
click at [1063, 436] on div ""For example, you might want to ask: Which form is better for a solar company w…" at bounding box center [1058, 325] width 306 height 250
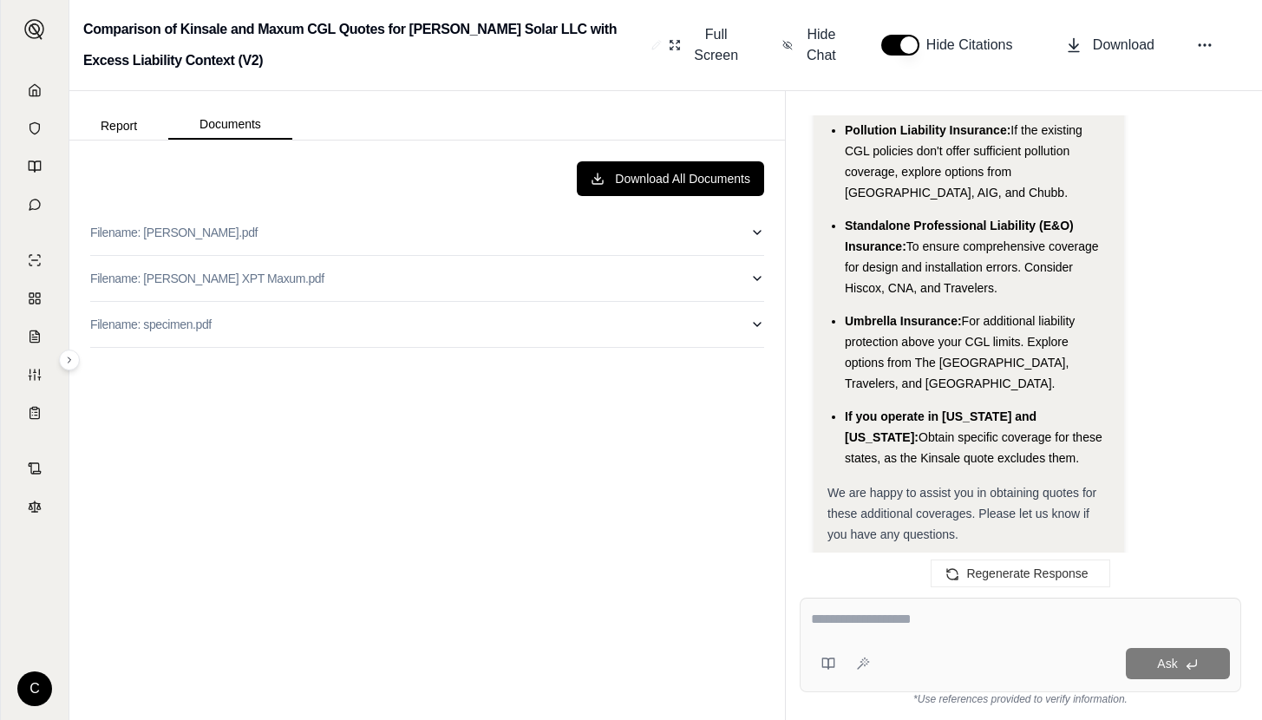
scroll to position [4115, 0]
click at [986, 631] on div at bounding box center [1020, 622] width 419 height 27
click at [935, 617] on textarea at bounding box center [1020, 619] width 419 height 21
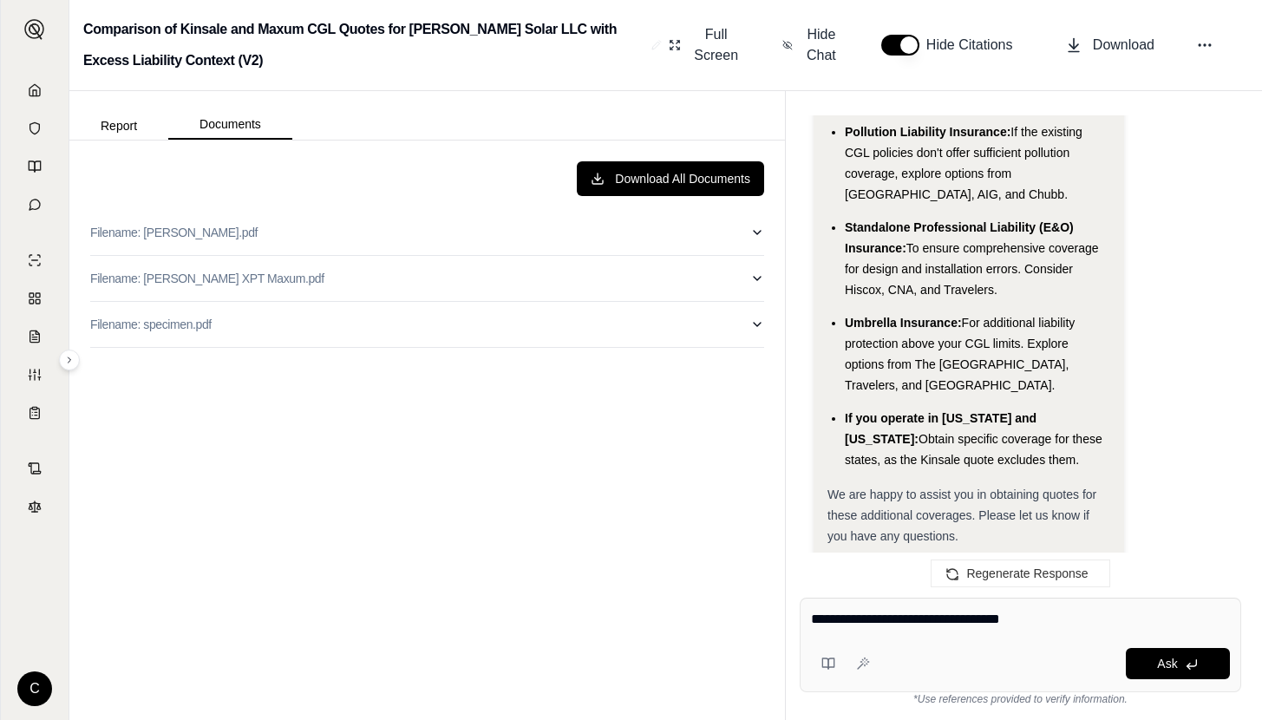
type textarea "**********"
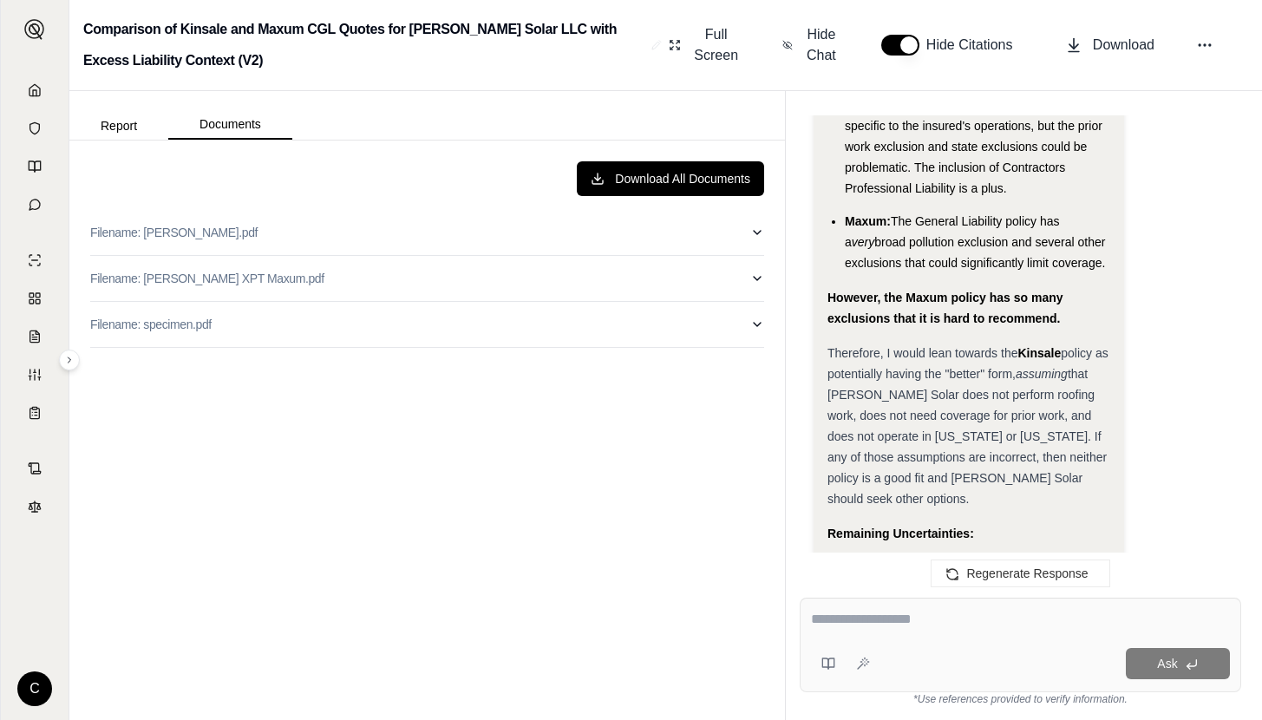
scroll to position [9451, 0]
type textarea "**********"
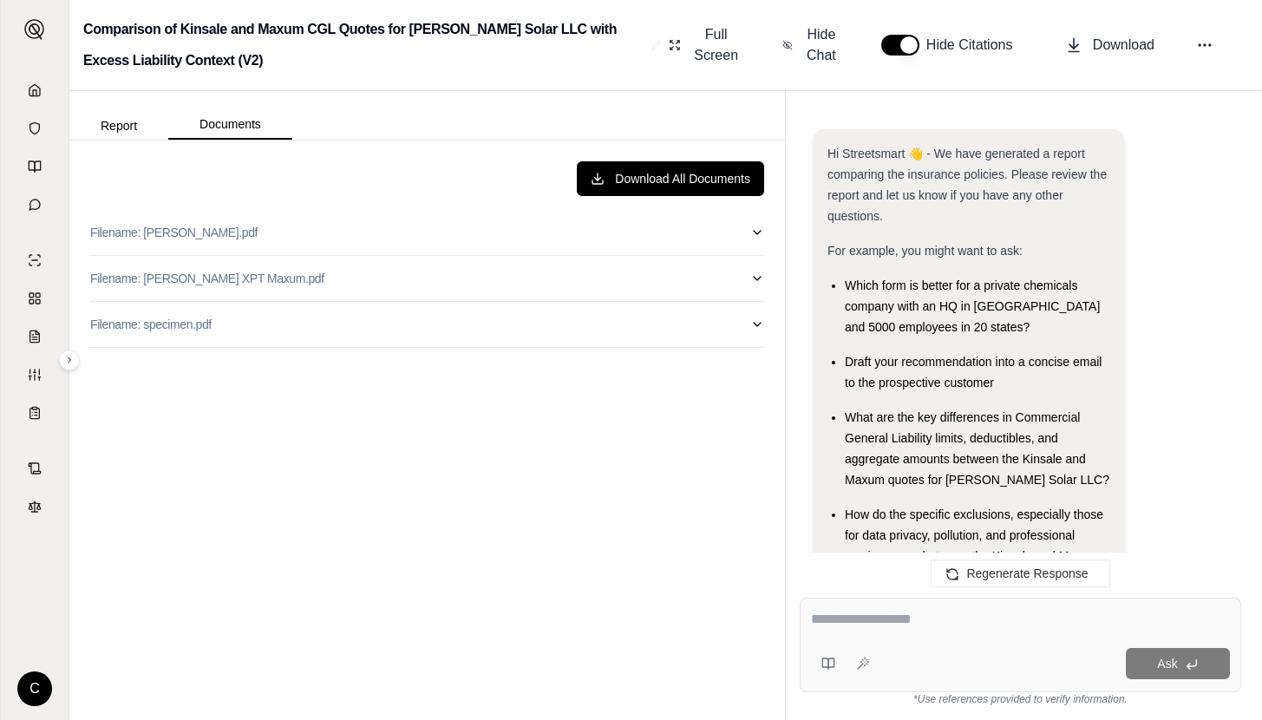
scroll to position [11089, 0]
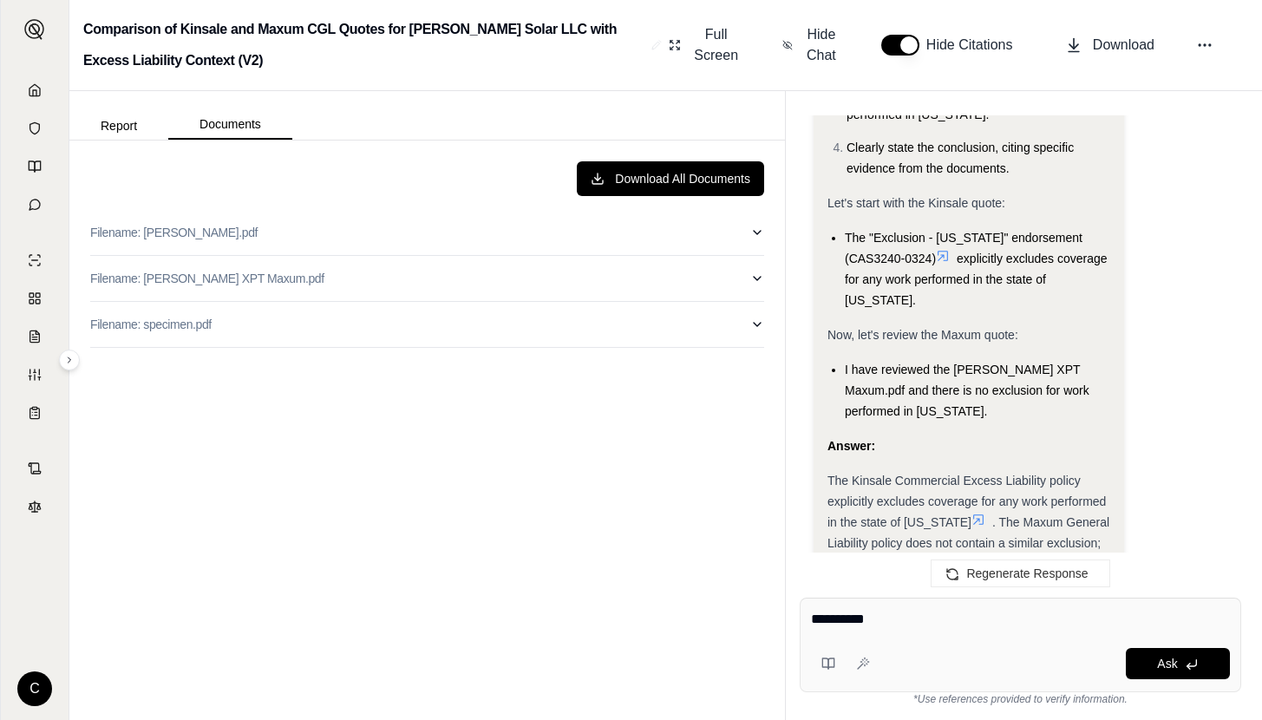
type textarea "**********"
drag, startPoint x: 857, startPoint y: 453, endPoint x: 212, endPoint y: 234, distance: 681.3
click at [212, 234] on p "Filename: Kinsale Renewal.pdf" at bounding box center [173, 232] width 167 height 17
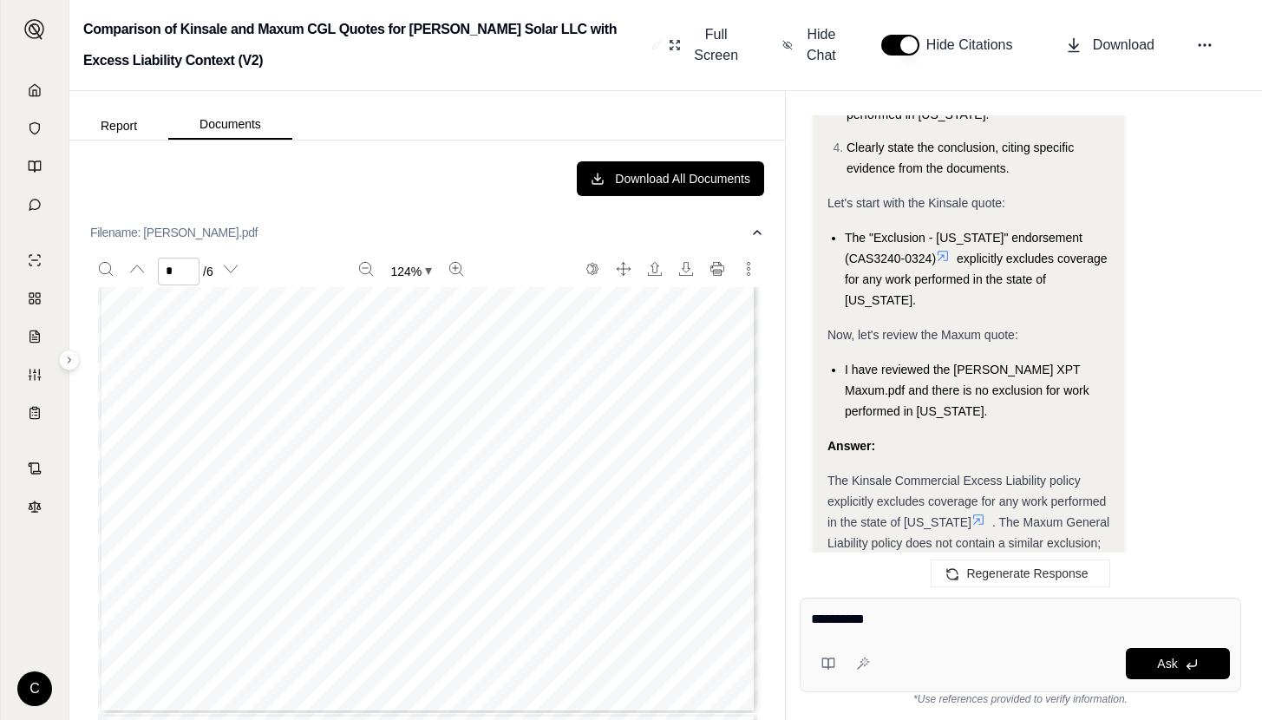
scroll to position [2995, 0]
type input "*"
click at [881, 640] on div "**********" at bounding box center [1020, 645] width 441 height 95
click at [880, 620] on textarea "**********" at bounding box center [1020, 619] width 419 height 21
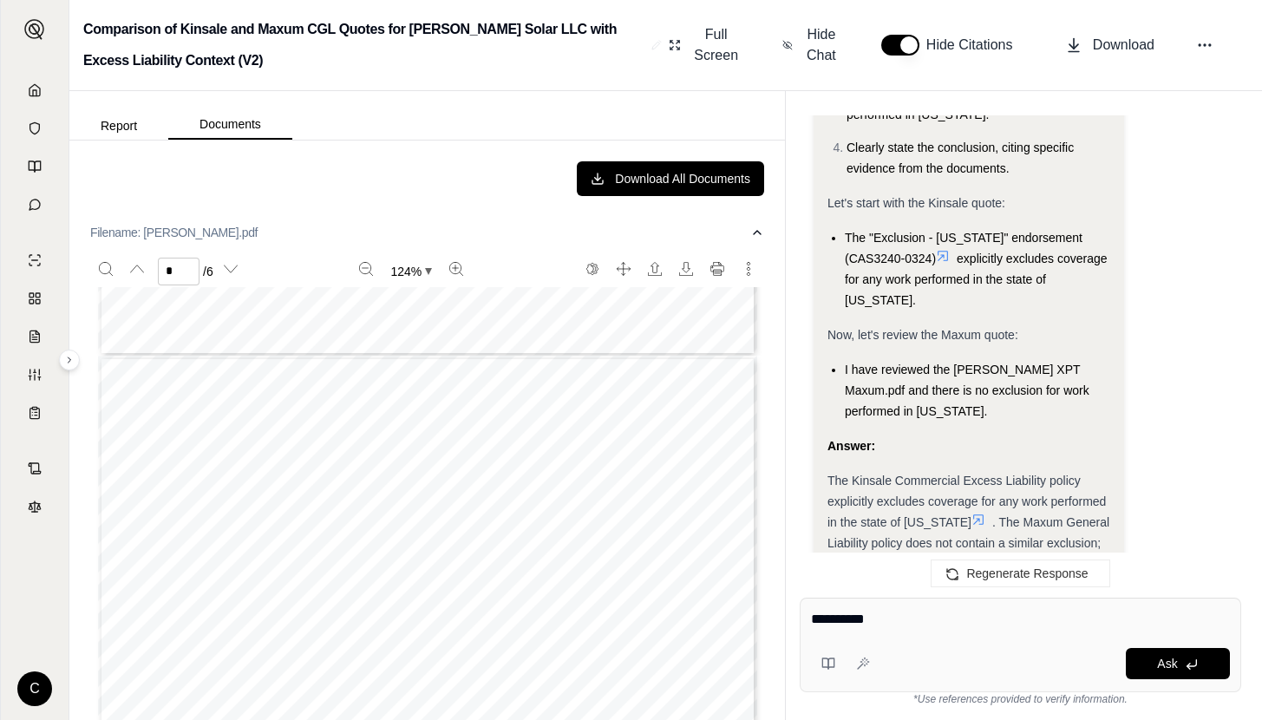
click at [880, 620] on textarea "**********" at bounding box center [1020, 619] width 419 height 21
type textarea "**********"
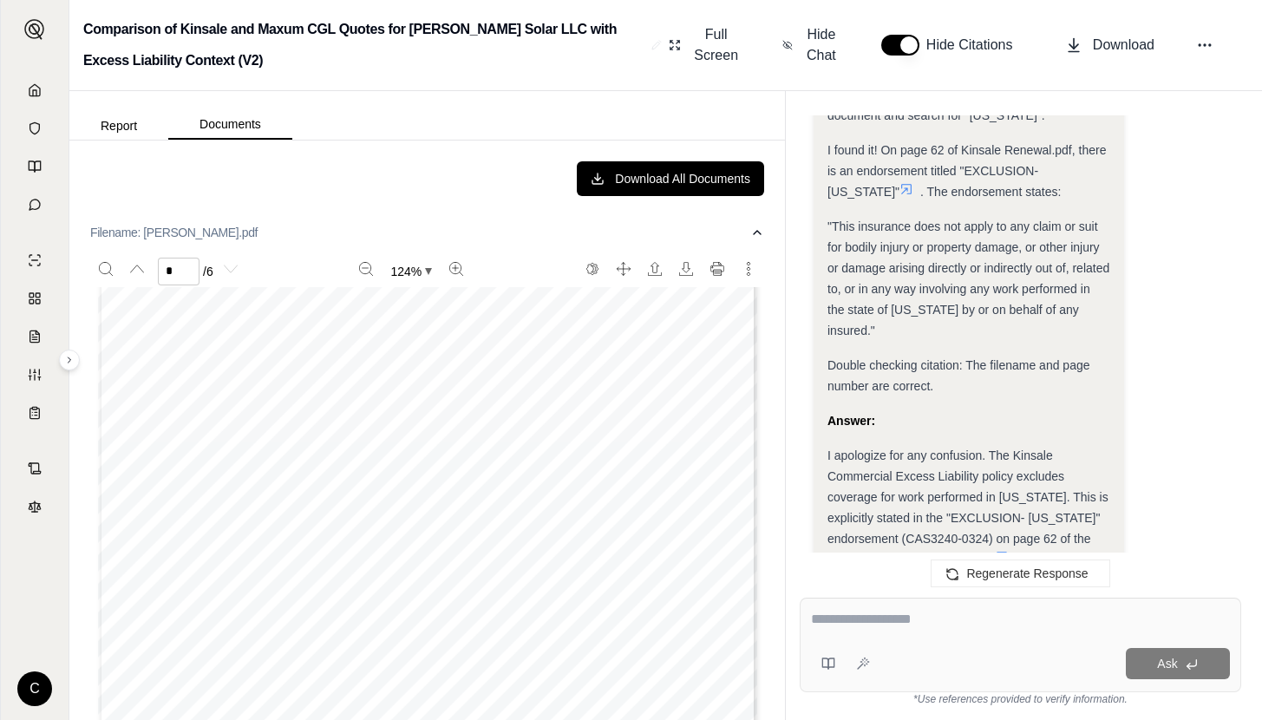
scroll to position [4398, 0]
click at [187, 123] on button "Documents" at bounding box center [230, 124] width 124 height 29
type input "*"
click at [100, 261] on button "Search" at bounding box center [106, 269] width 28 height 28
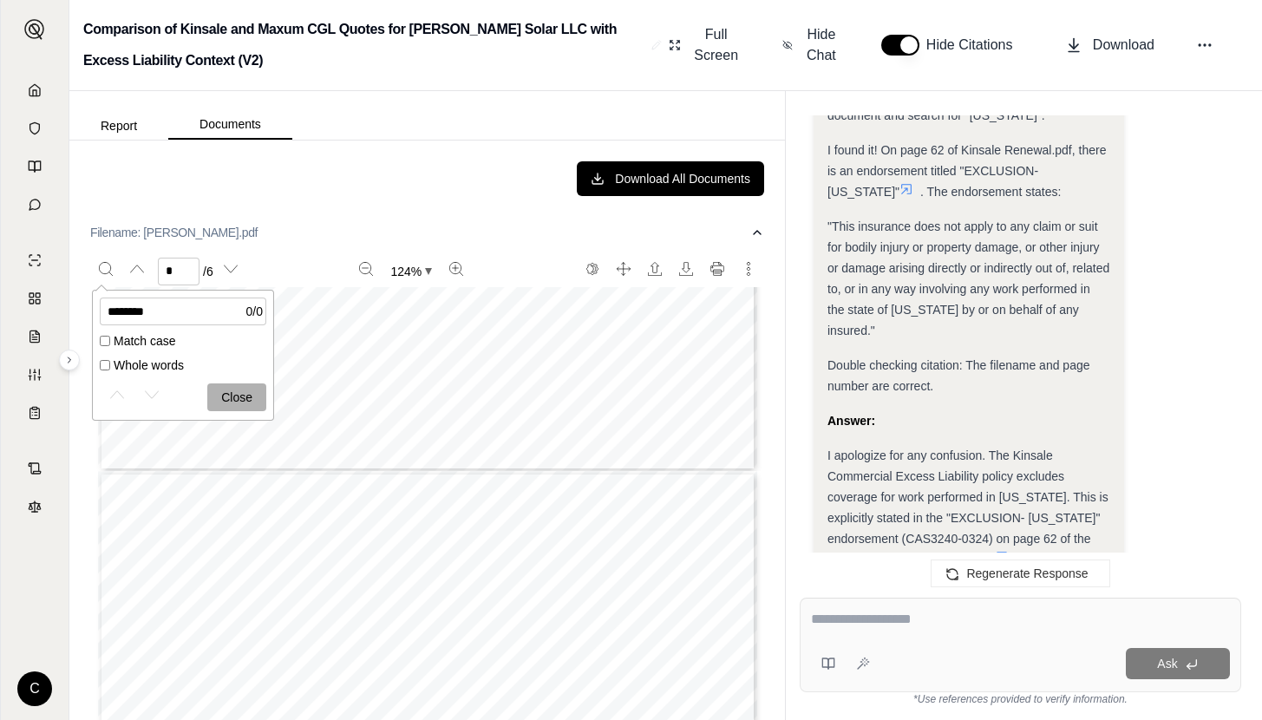
type input "********"
click at [252, 117] on button "Documents" at bounding box center [230, 124] width 124 height 29
click at [328, 221] on button "Filename: Kinsale Renewal.pdf" at bounding box center [427, 232] width 674 height 45
type input "*"
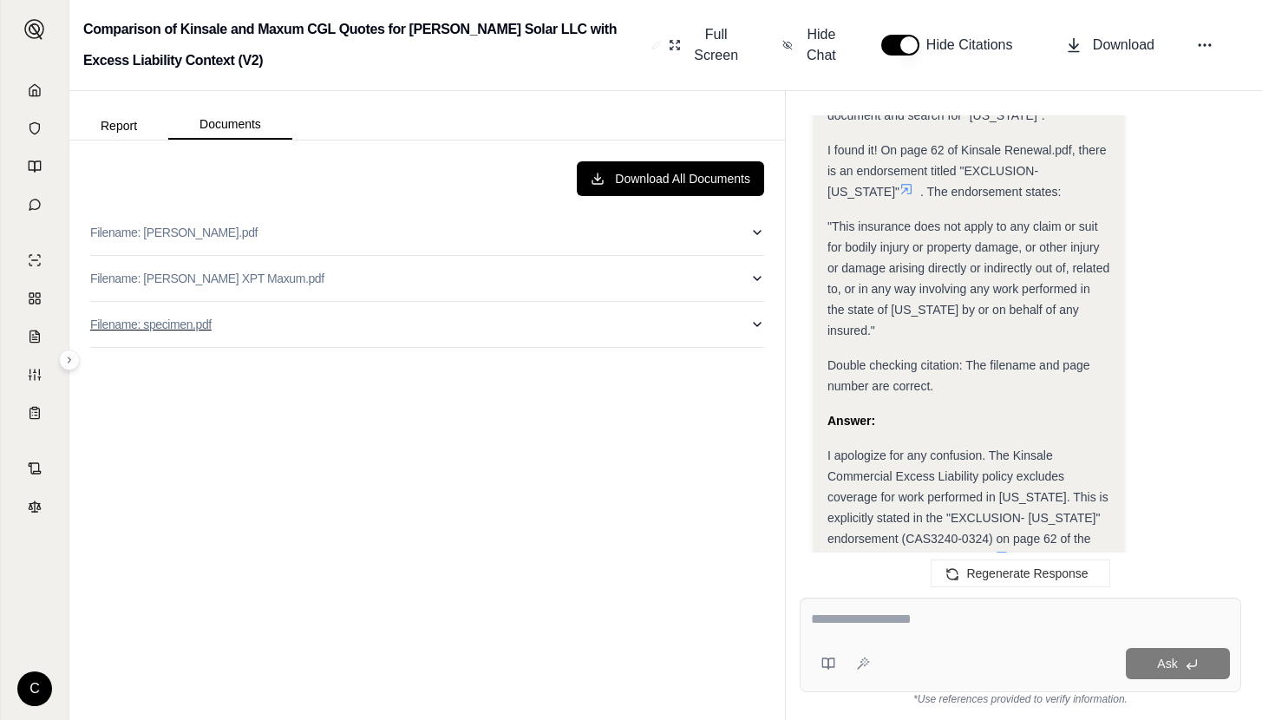
click at [312, 330] on button "Filename: specimen.pdf" at bounding box center [427, 324] width 674 height 45
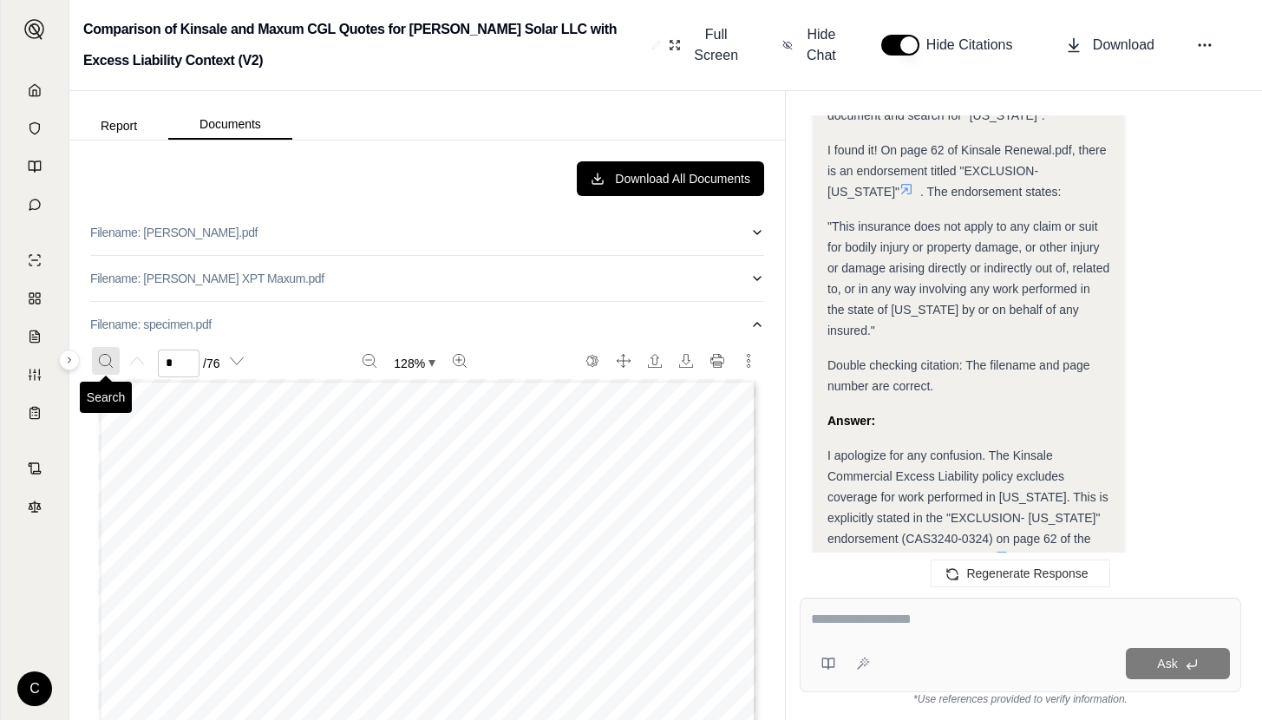
click at [108, 363] on icon "Search" at bounding box center [106, 361] width 14 height 14
click at [174, 396] on input "Enter to search" at bounding box center [183, 403] width 167 height 28
click at [411, 167] on div "Download All Documents" at bounding box center [427, 178] width 674 height 35
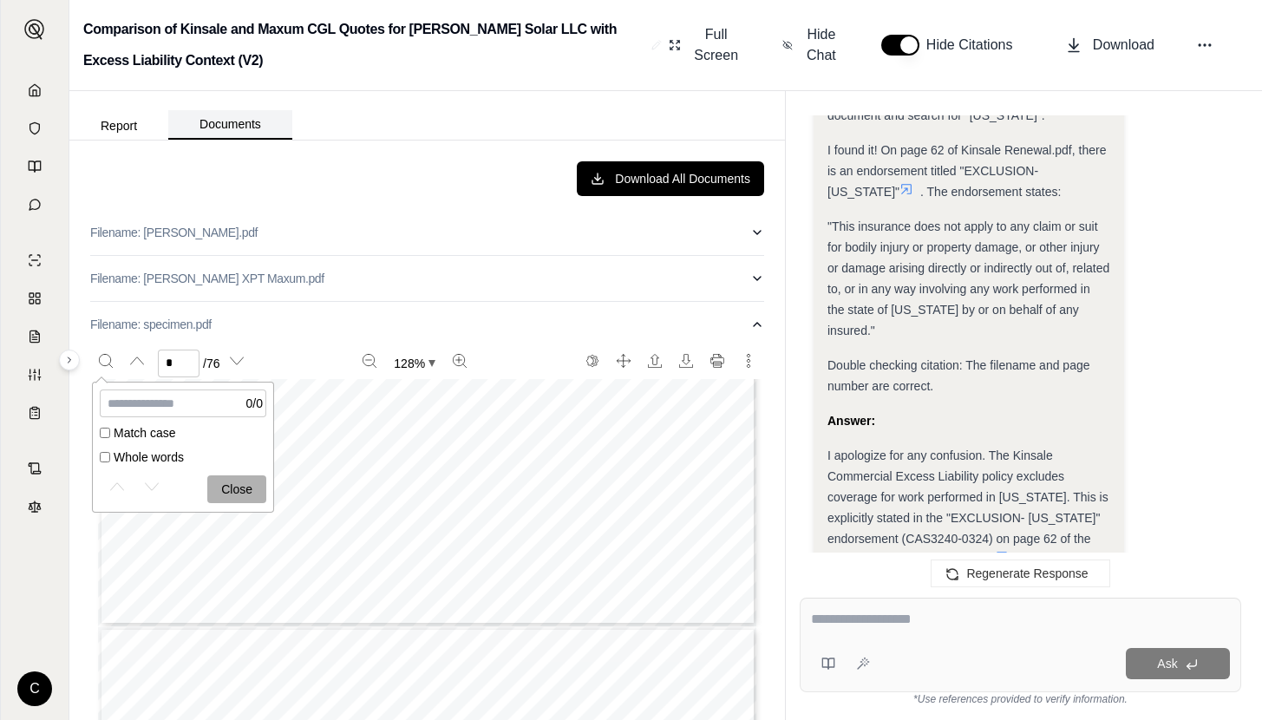
click at [241, 134] on button "Documents" at bounding box center [230, 124] width 124 height 29
click at [748, 361] on icon "More actions" at bounding box center [749, 361] width 14 height 14
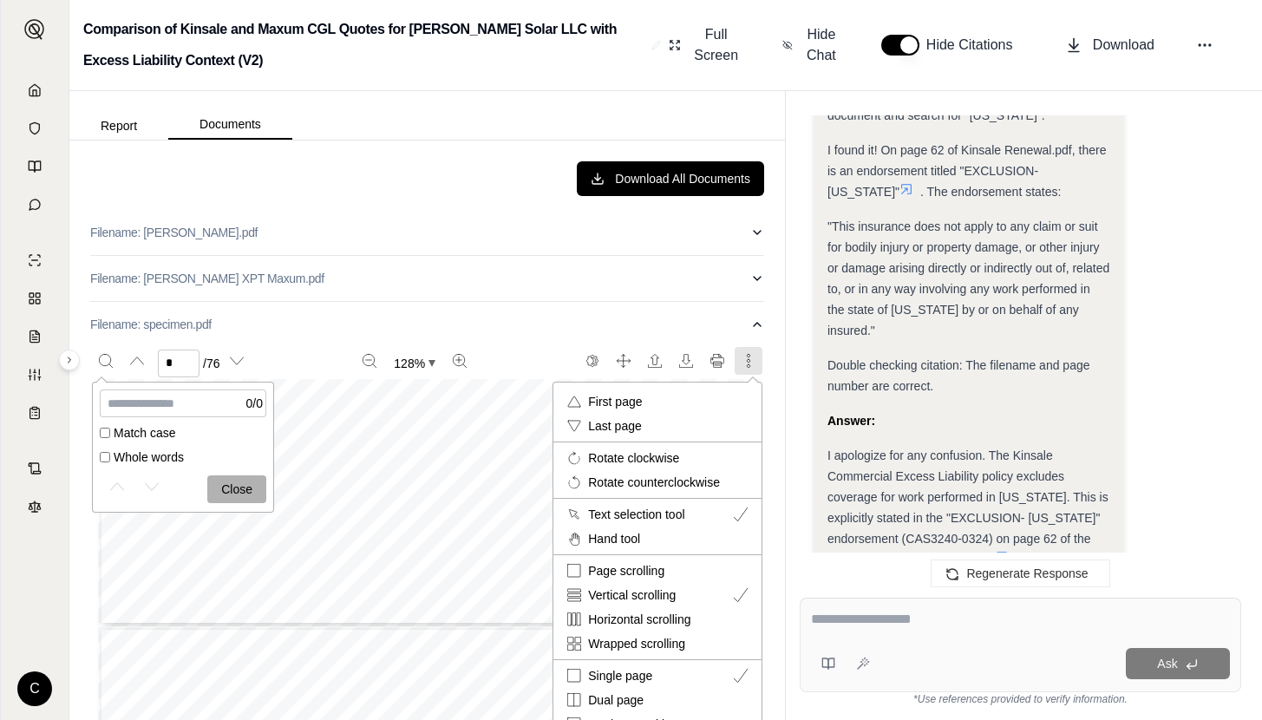
scroll to position [0, 0]
click at [772, 265] on div at bounding box center [631, 360] width 1262 height 720
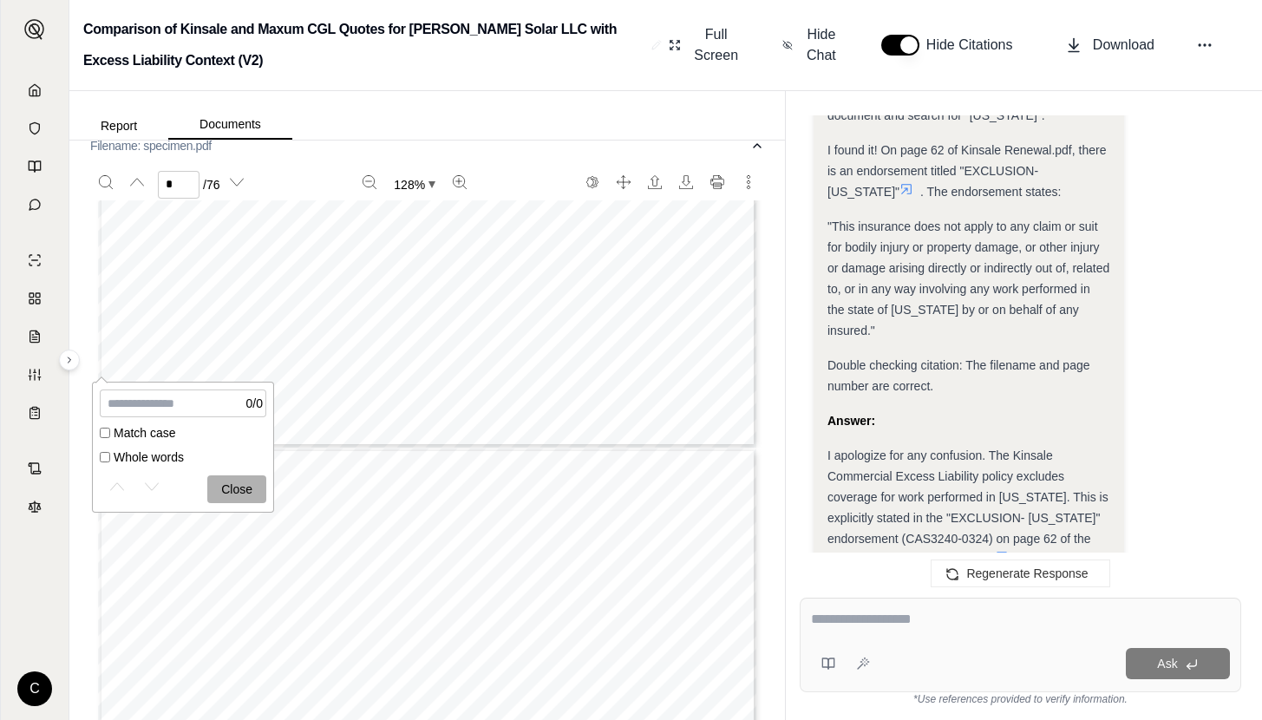
scroll to position [167, 0]
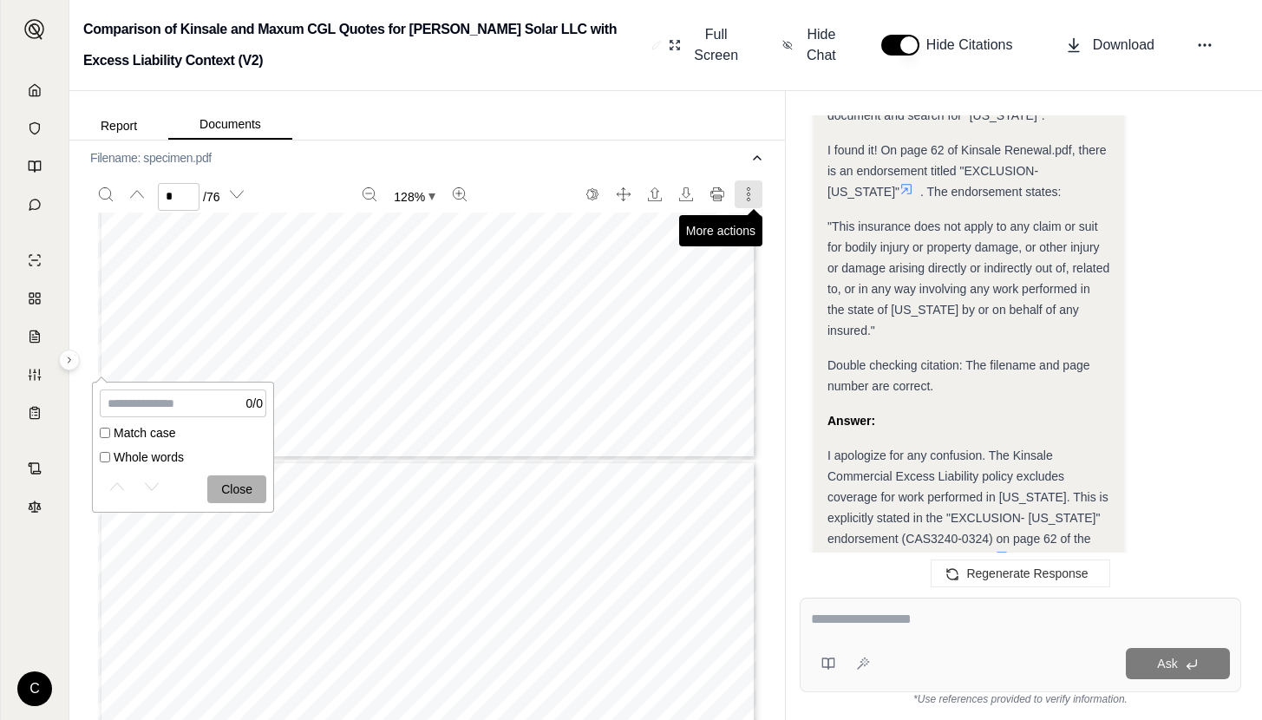
click at [751, 192] on icon "More actions" at bounding box center [749, 194] width 14 height 14
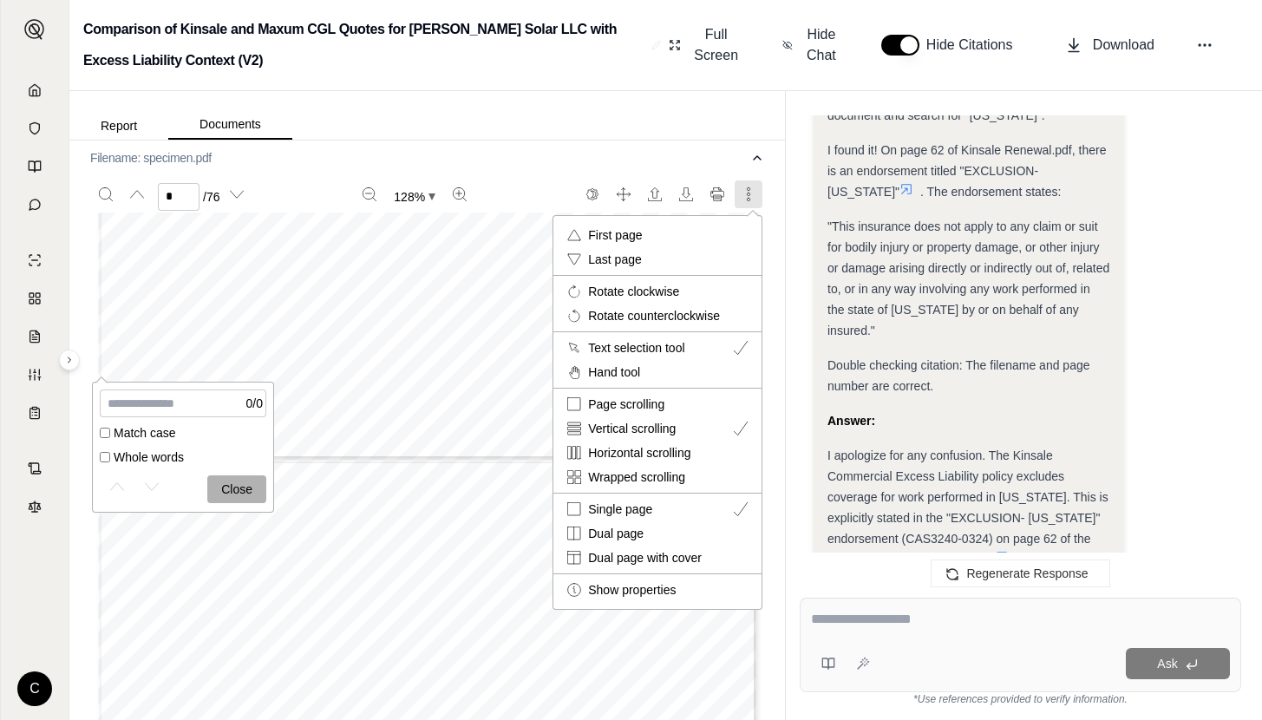
click at [1212, 29] on div at bounding box center [631, 360] width 1262 height 720
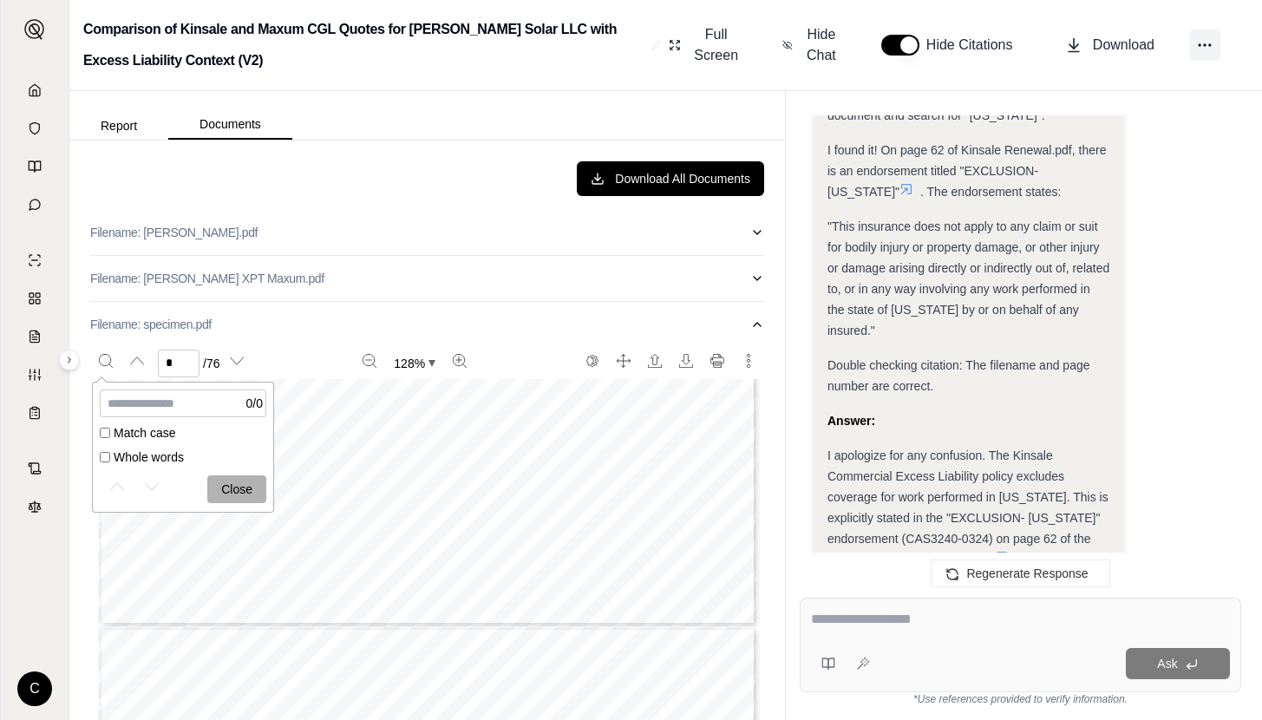
click at [1210, 37] on icon at bounding box center [1204, 44] width 17 height 17
click at [475, 115] on div "Report Documents" at bounding box center [426, 115] width 715 height 49
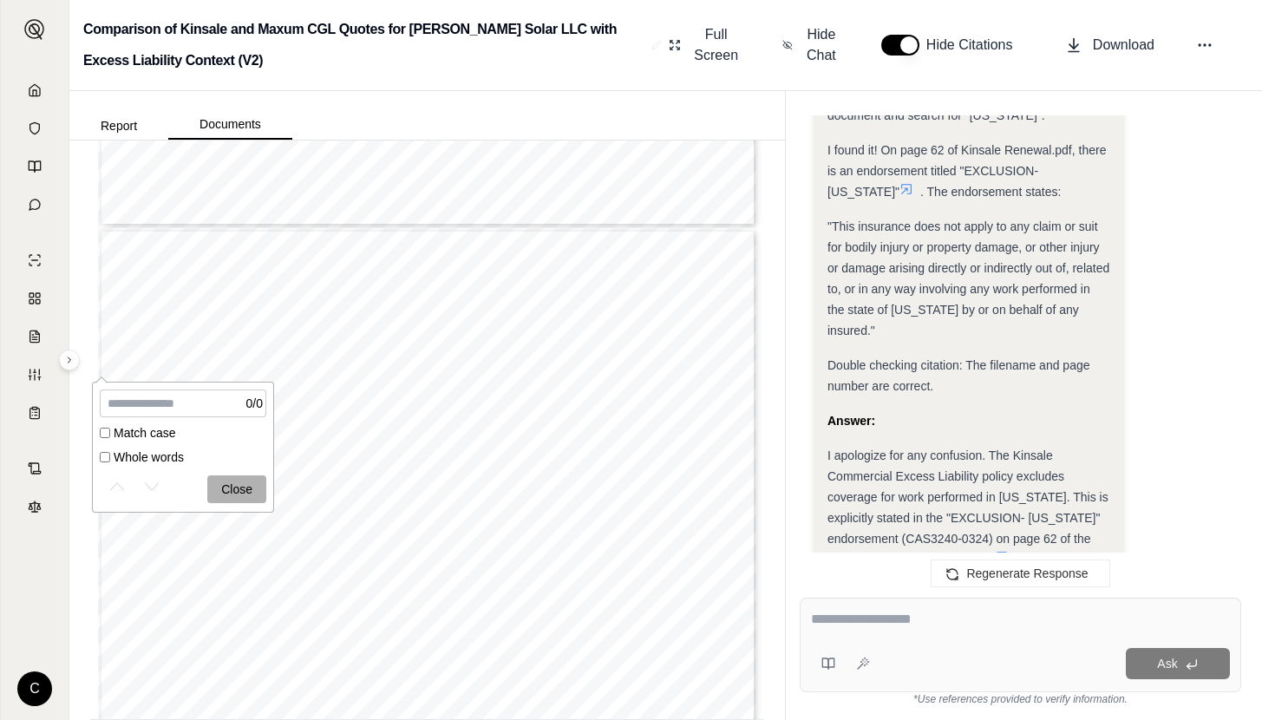
scroll to position [362, 0]
type input "*"
